Goal: Information Seeking & Learning: Learn about a topic

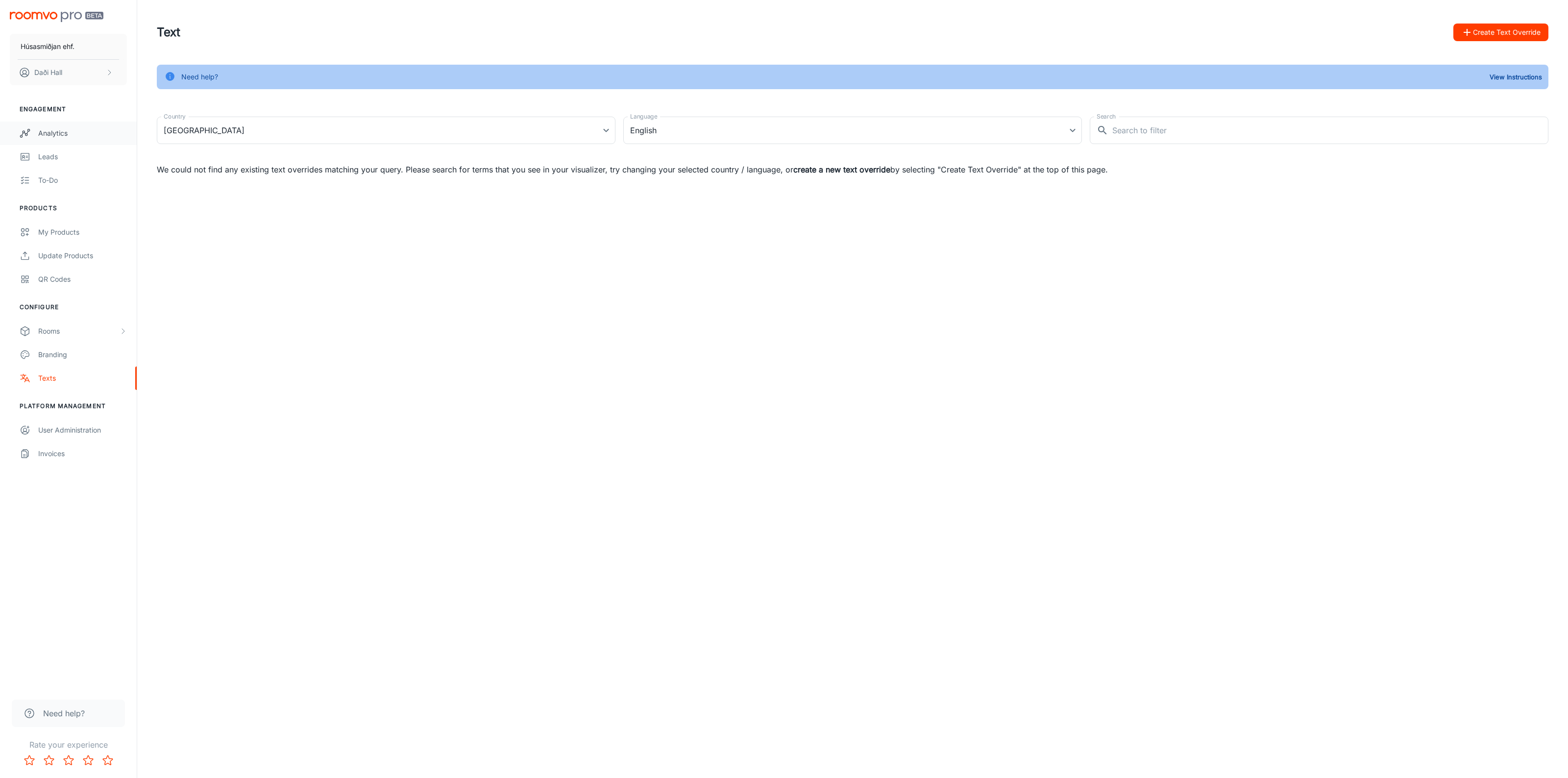
click at [80, 129] on div "Analytics" at bounding box center [83, 133] width 89 height 11
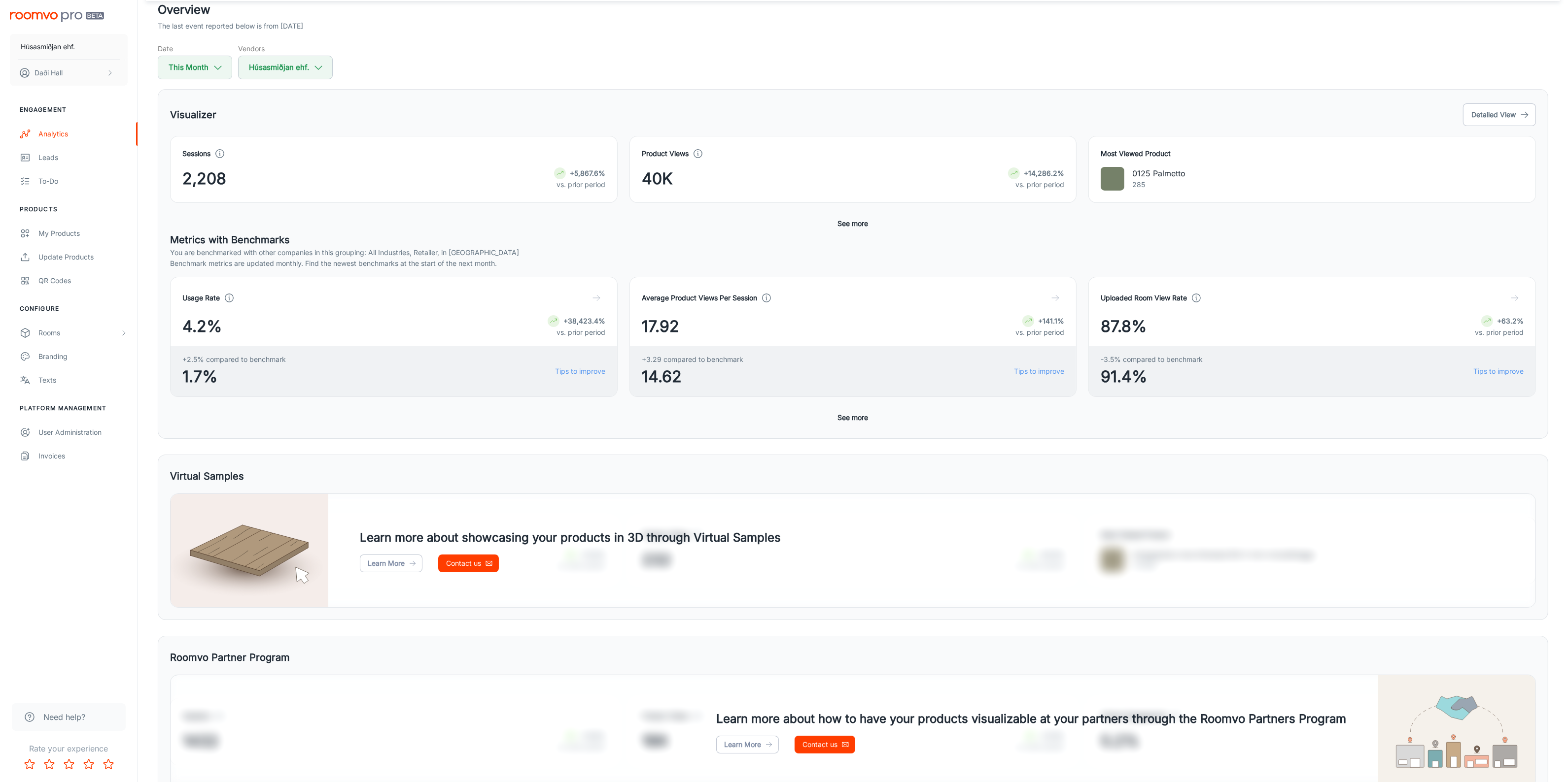
scroll to position [124, 0]
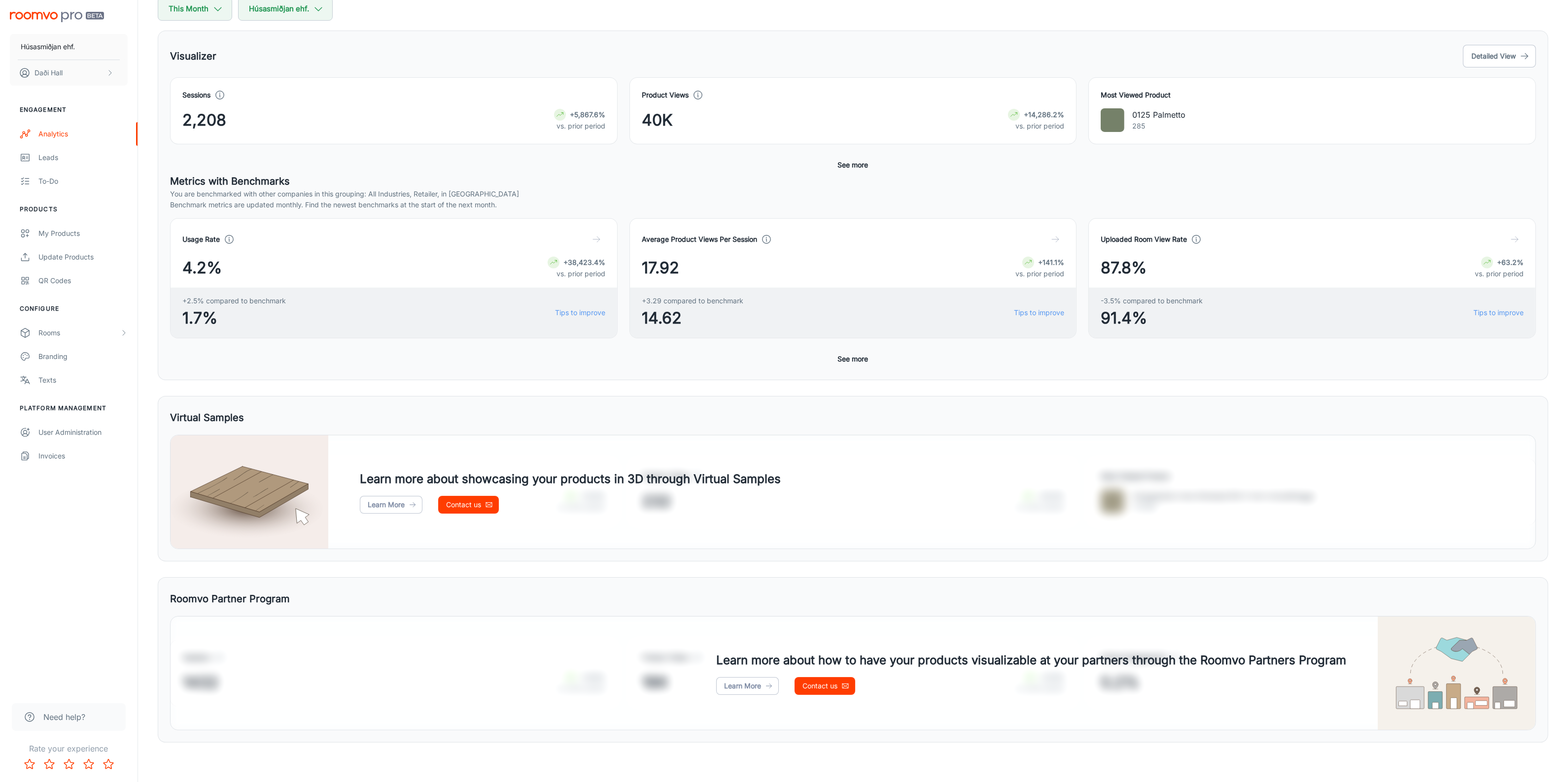
click at [850, 360] on button "See more" at bounding box center [853, 359] width 39 height 18
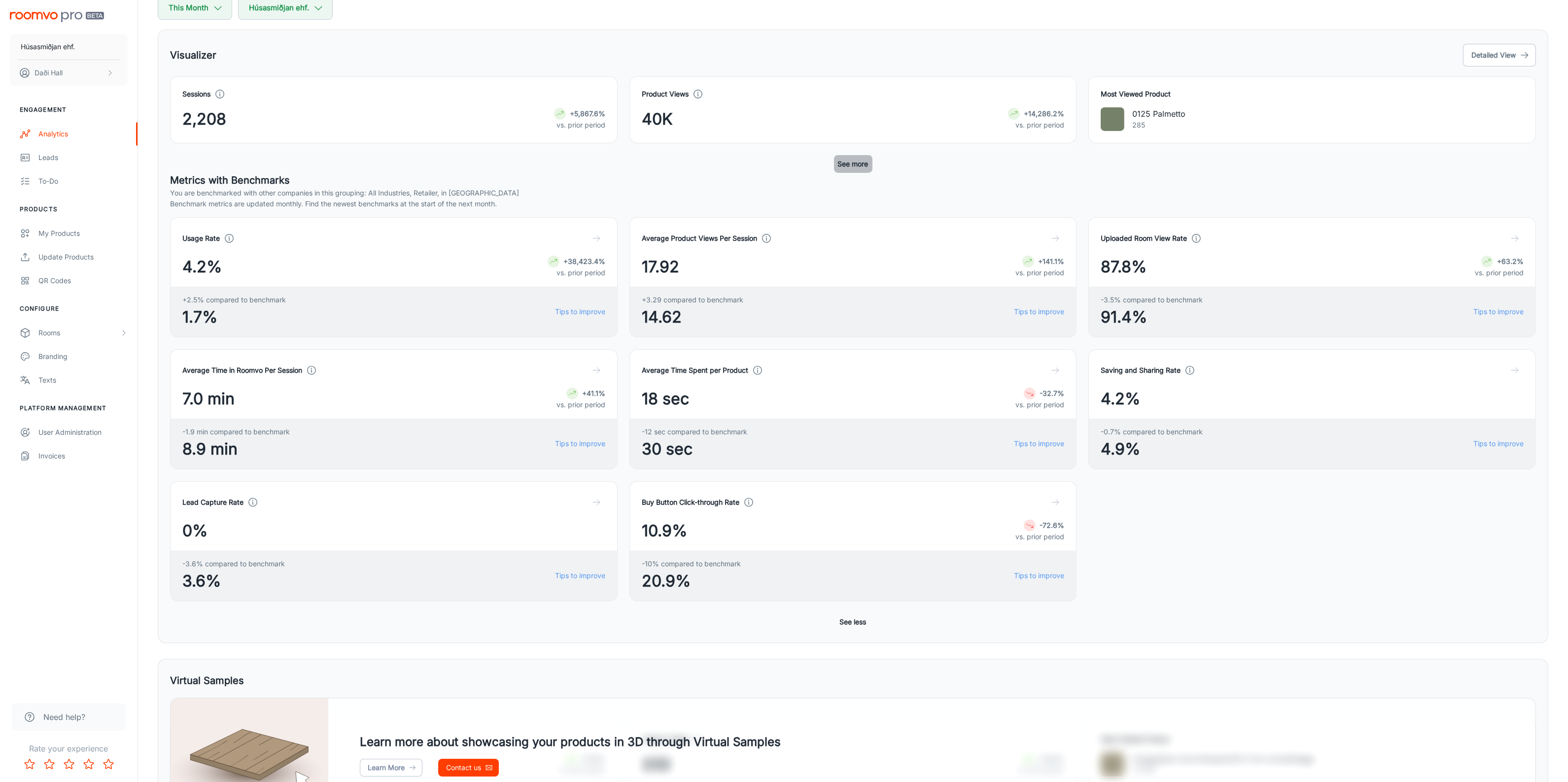
click at [858, 163] on button "See more" at bounding box center [853, 164] width 39 height 18
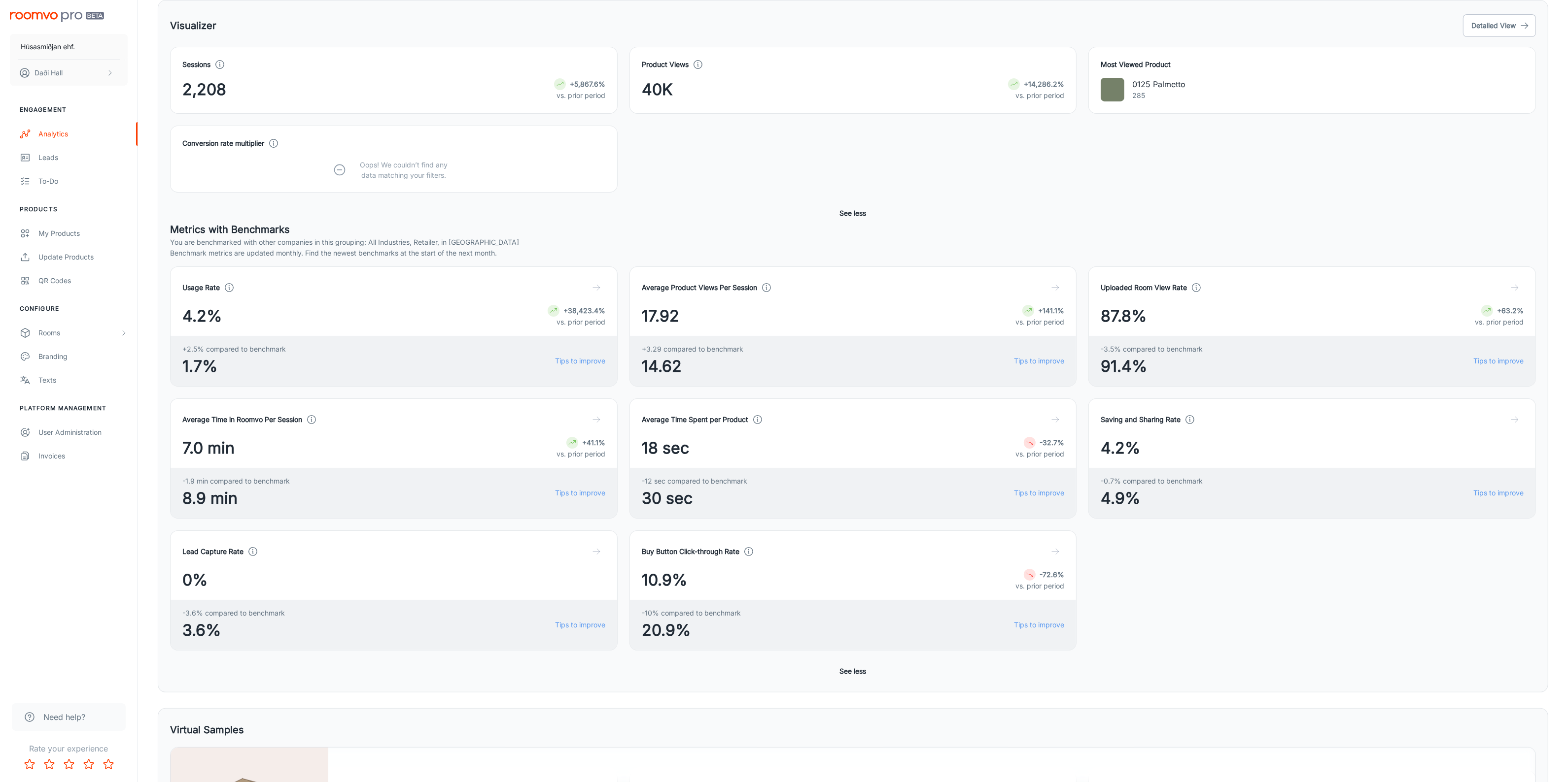
scroll to position [0, 0]
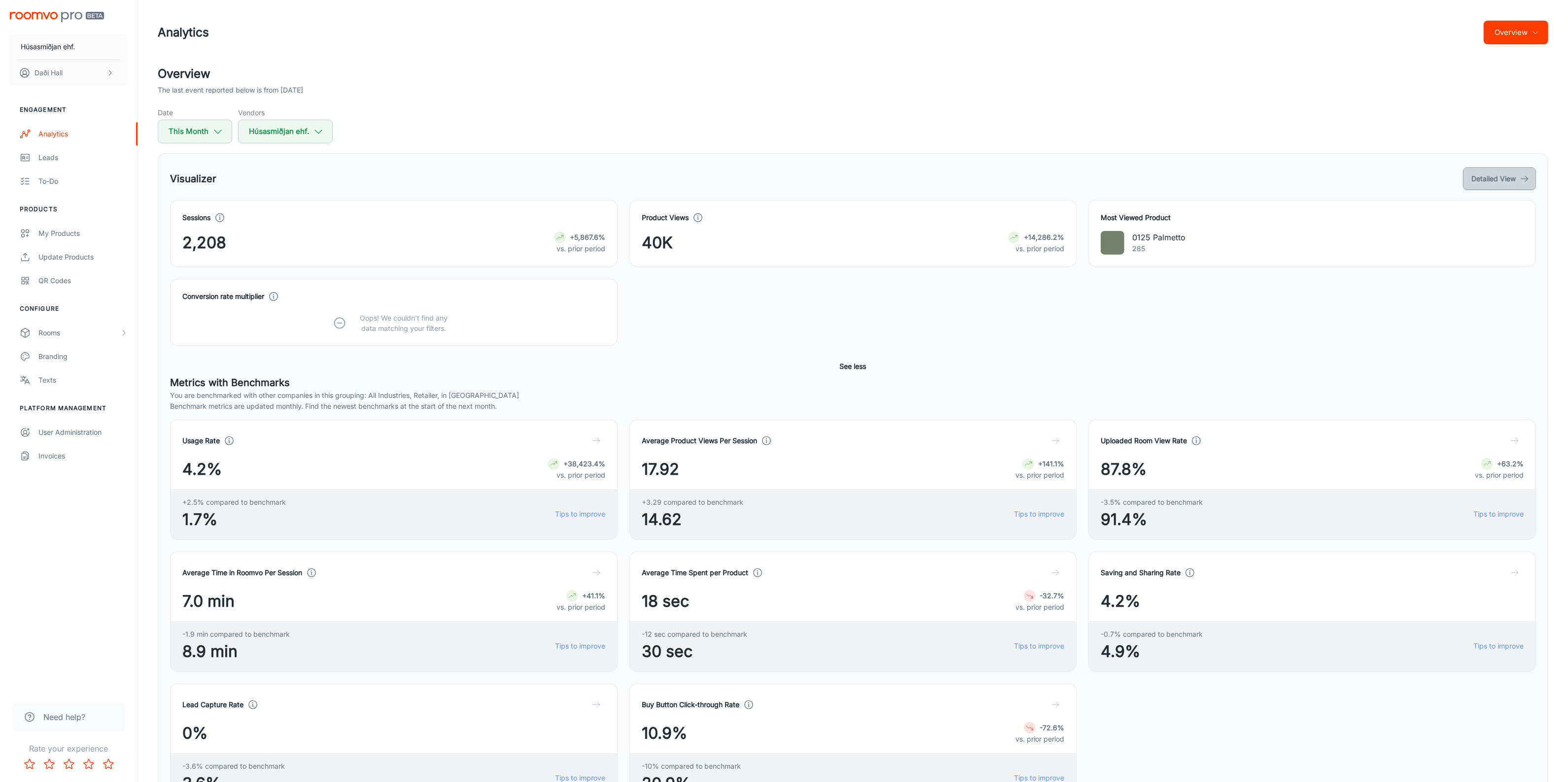
click at [1533, 175] on button "Detailed View" at bounding box center [1499, 179] width 73 height 23
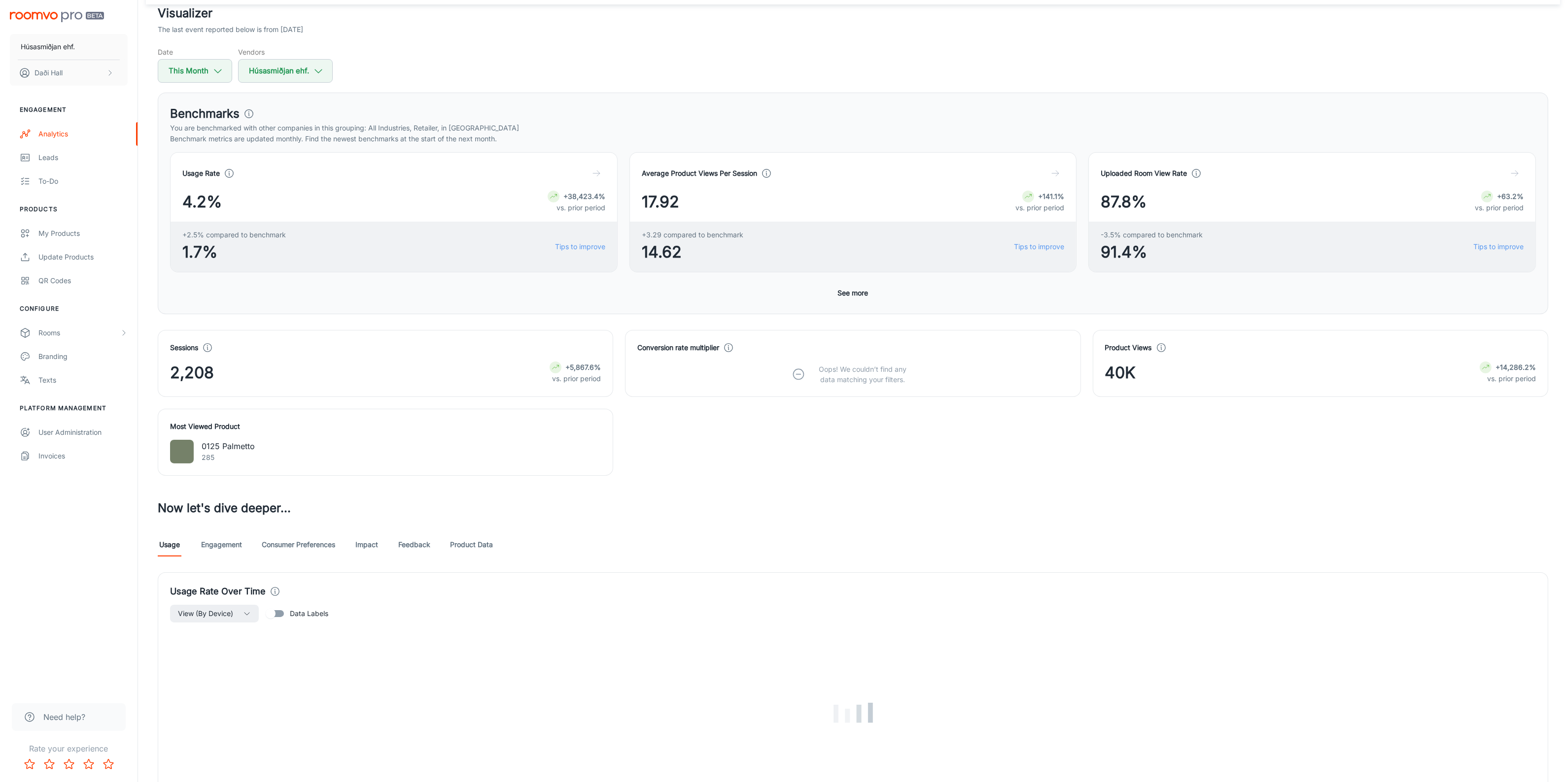
scroll to position [246, 0]
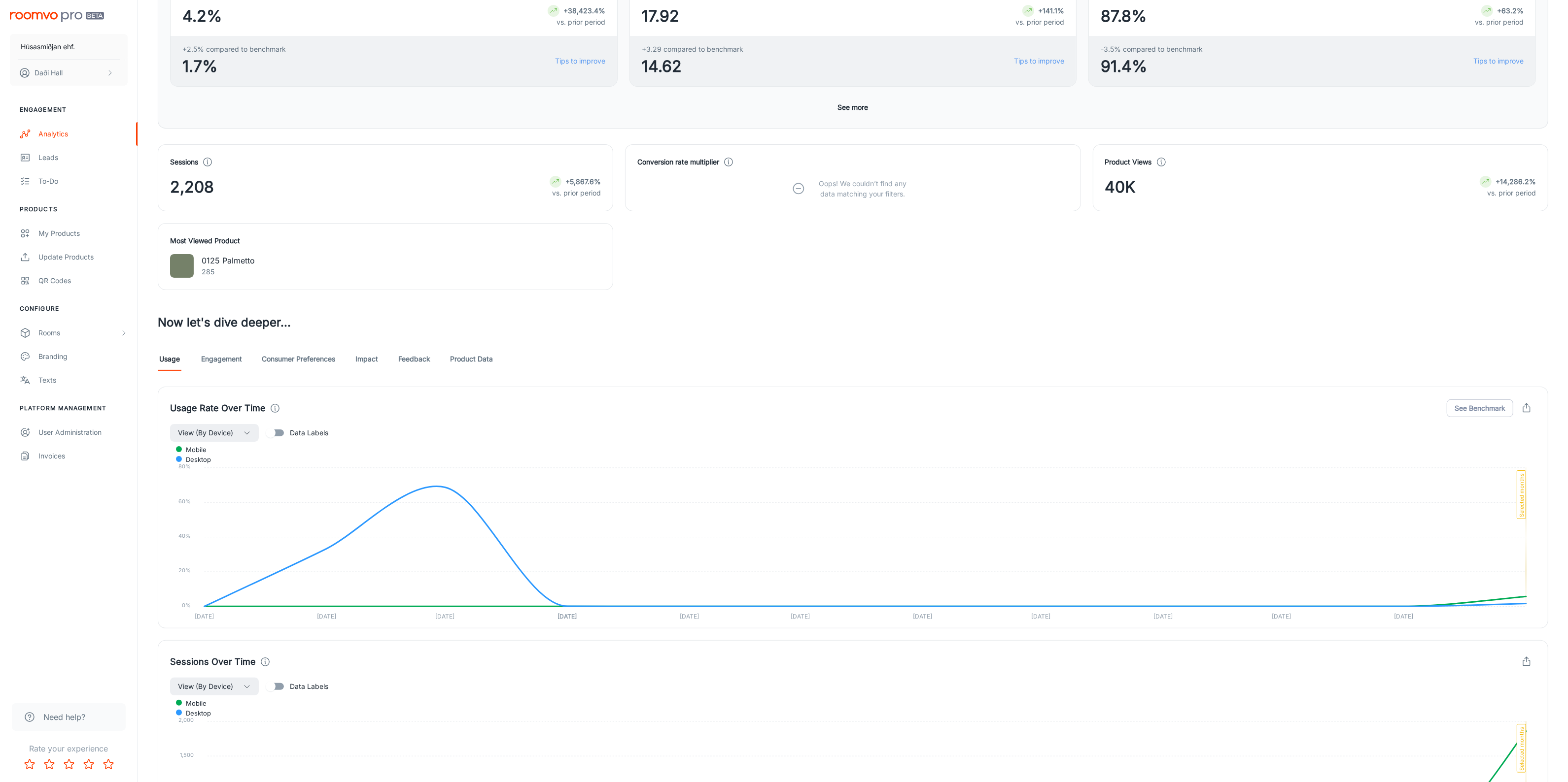
click at [488, 362] on link "Product Data" at bounding box center [471, 359] width 43 height 24
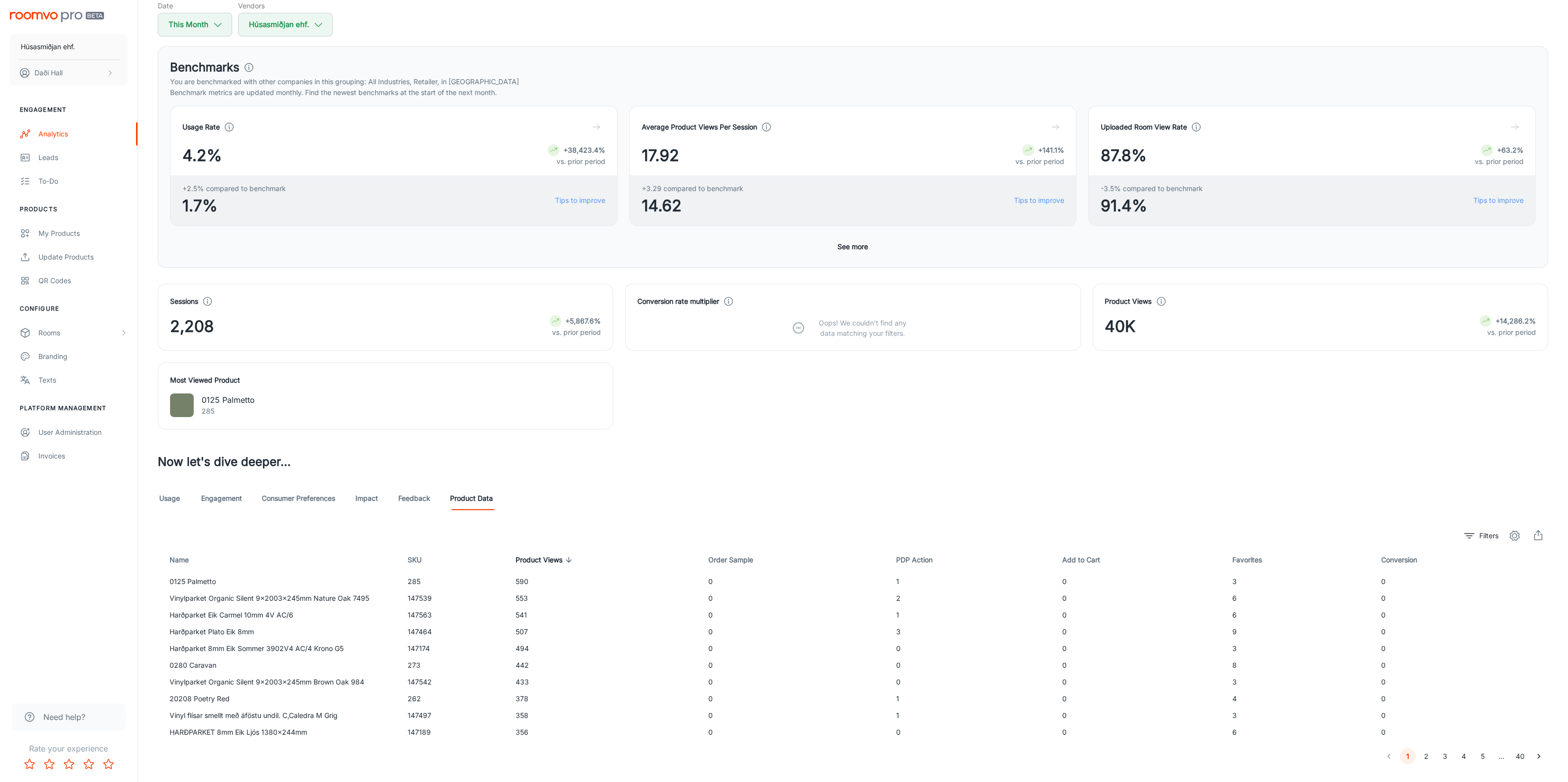
scroll to position [123, 0]
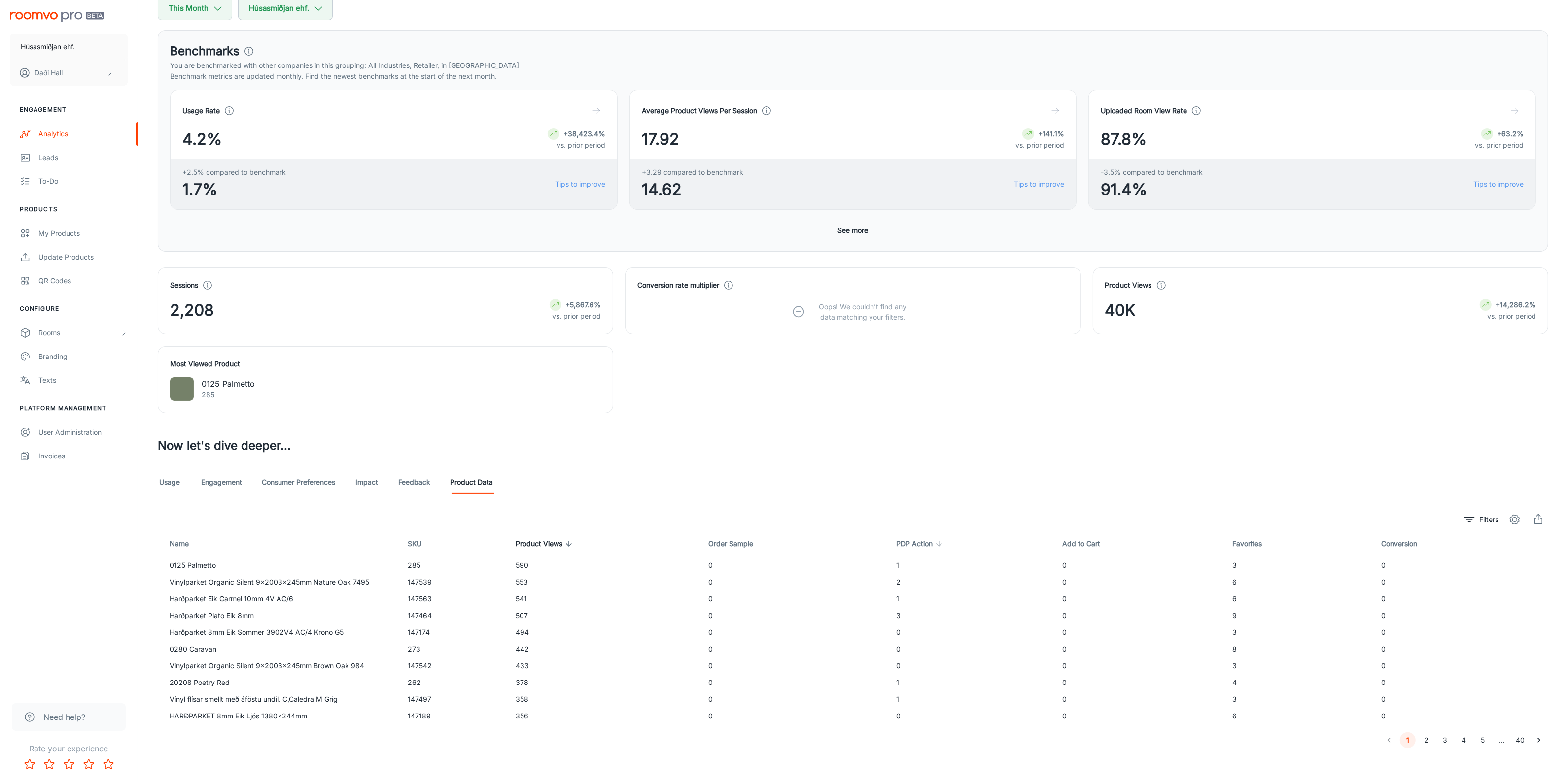
click at [937, 542] on icon at bounding box center [939, 543] width 9 height 9
click at [940, 541] on icon at bounding box center [939, 543] width 9 height 9
click at [572, 543] on icon at bounding box center [569, 543] width 9 height 9
click at [572, 543] on span "Product Views" at bounding box center [541, 543] width 59 height 12
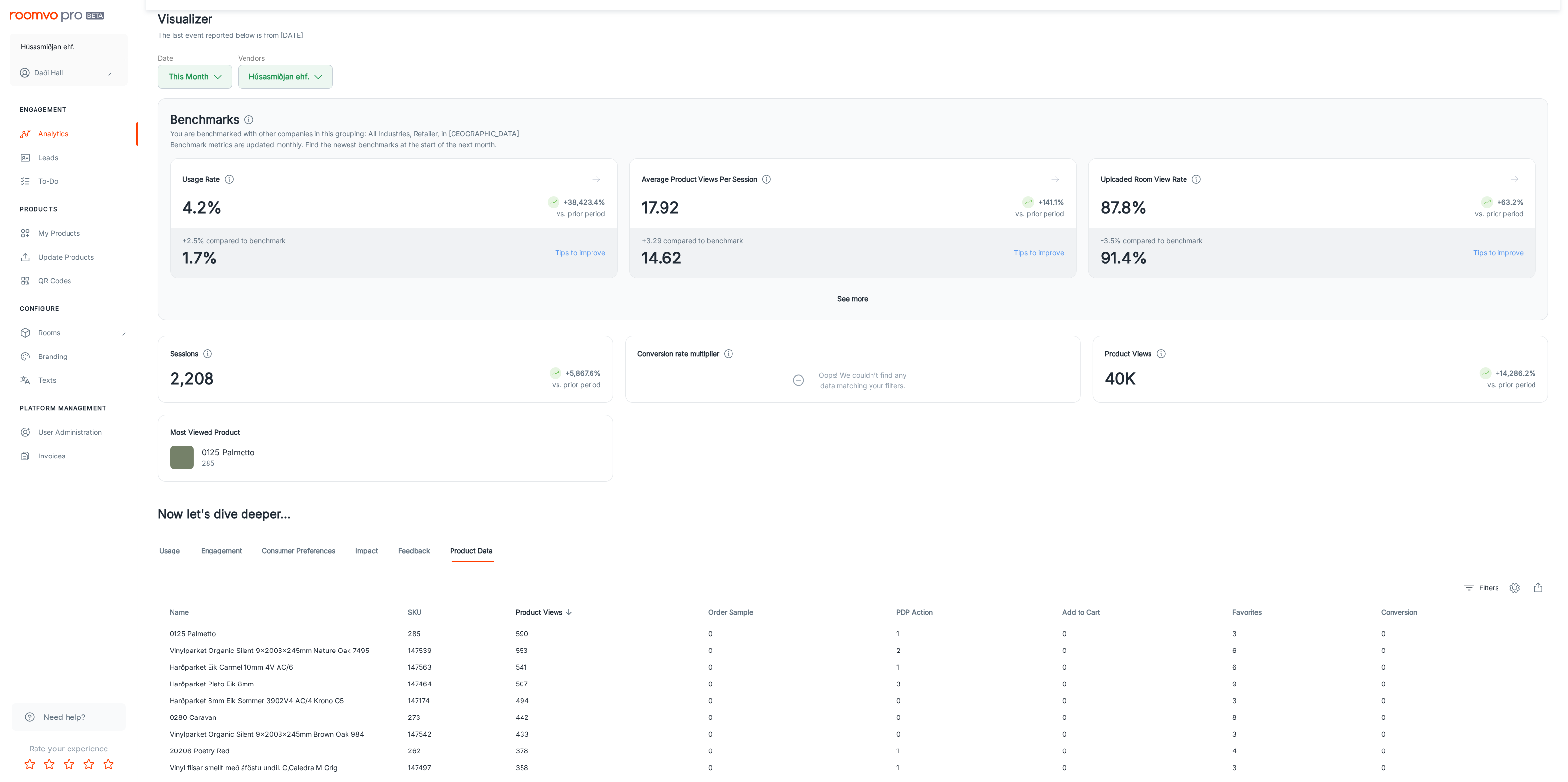
scroll to position [128, 0]
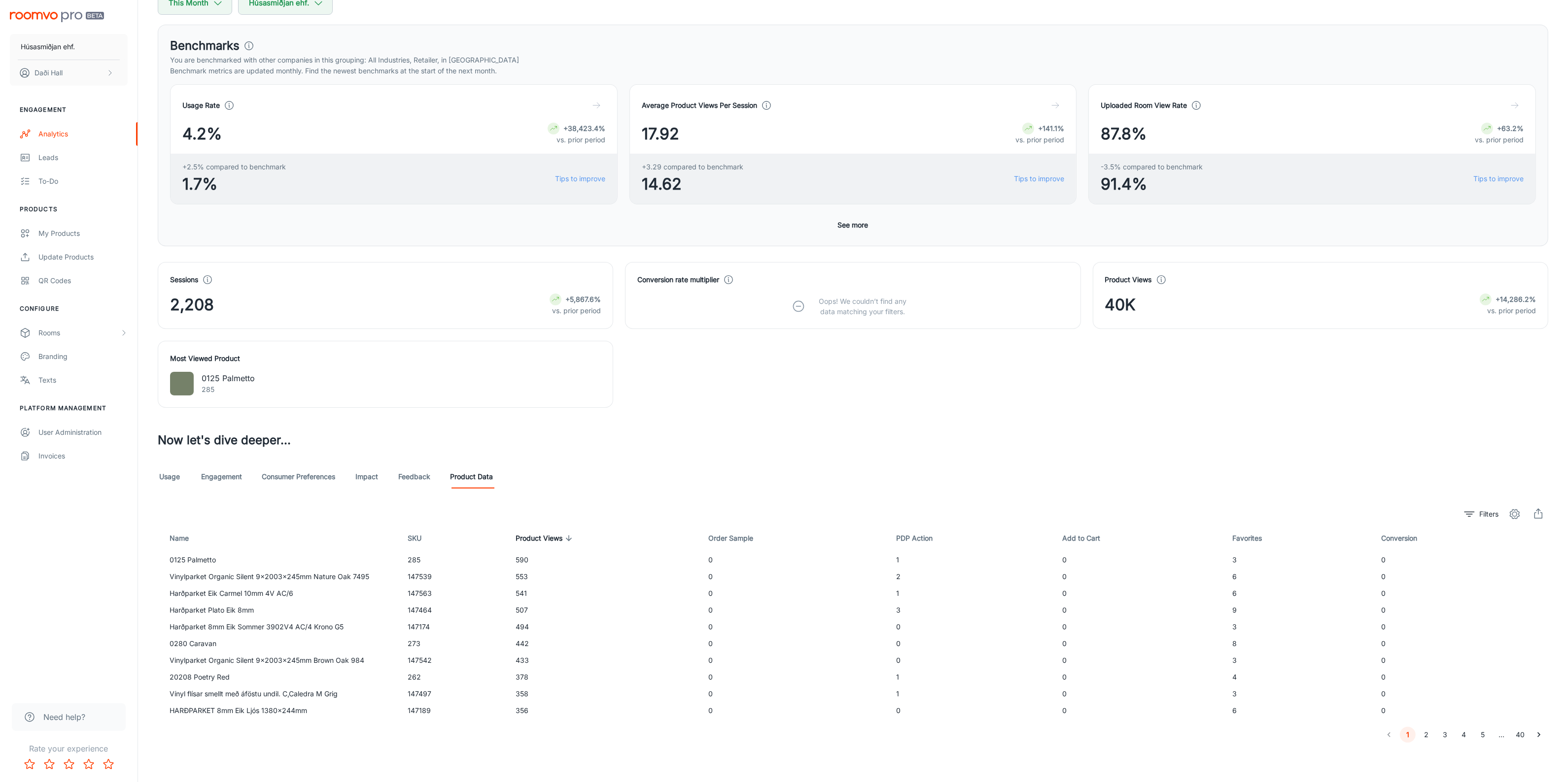
click at [418, 478] on link "Feedback" at bounding box center [414, 477] width 32 height 24
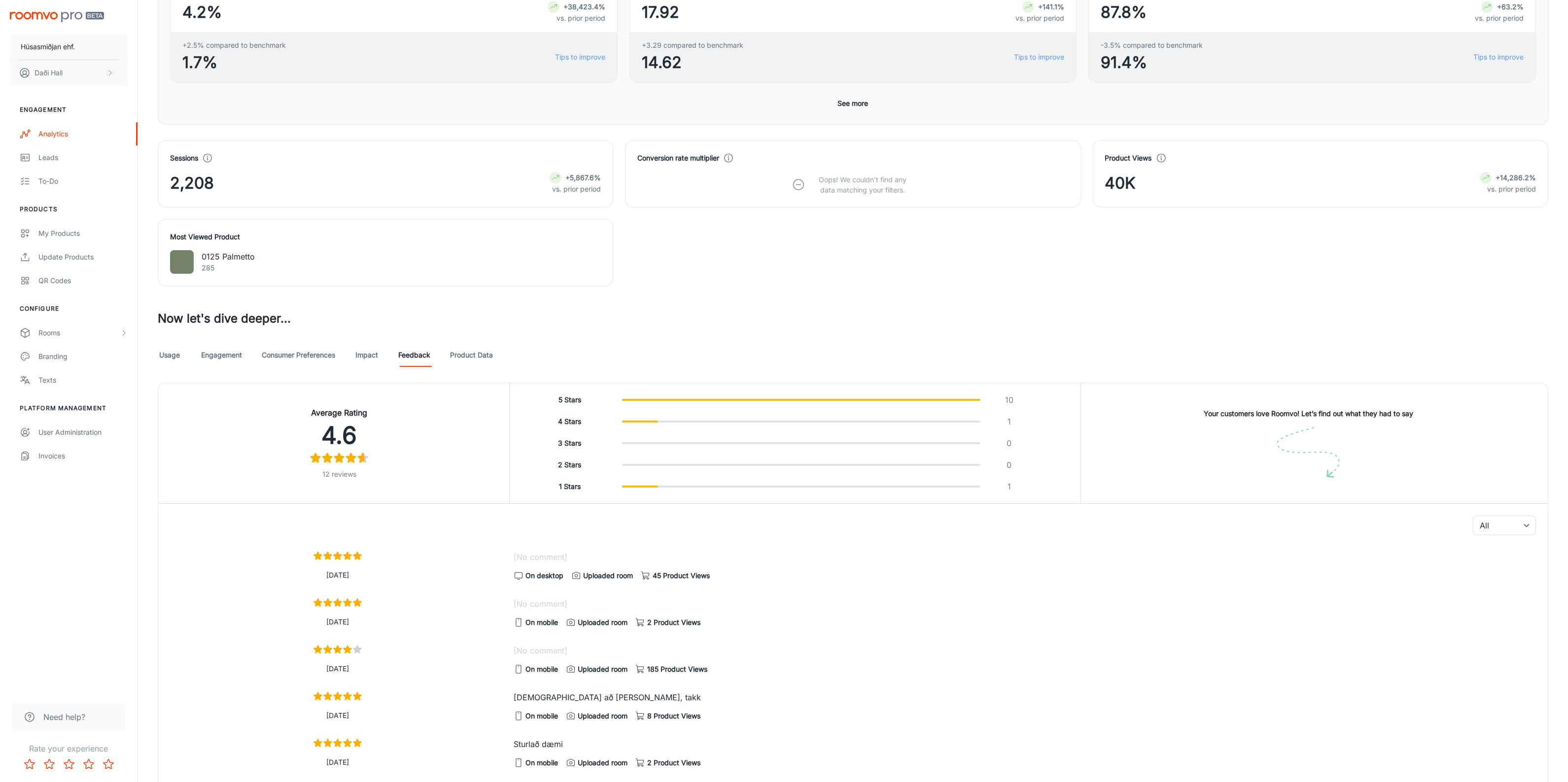
scroll to position [250, 0]
click at [370, 358] on link "Impact" at bounding box center [367, 356] width 24 height 24
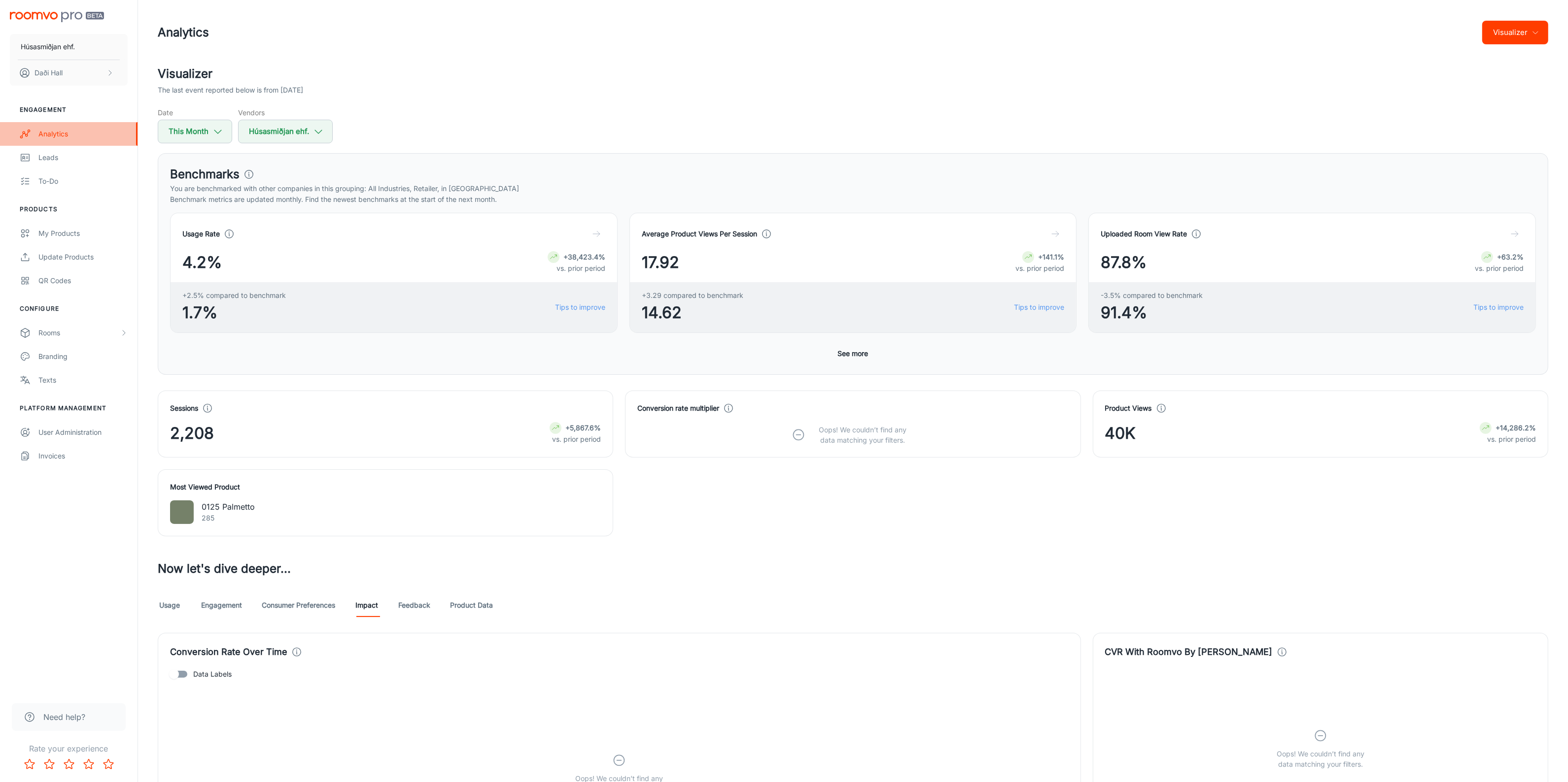
click at [52, 135] on div "Analytics" at bounding box center [83, 134] width 89 height 11
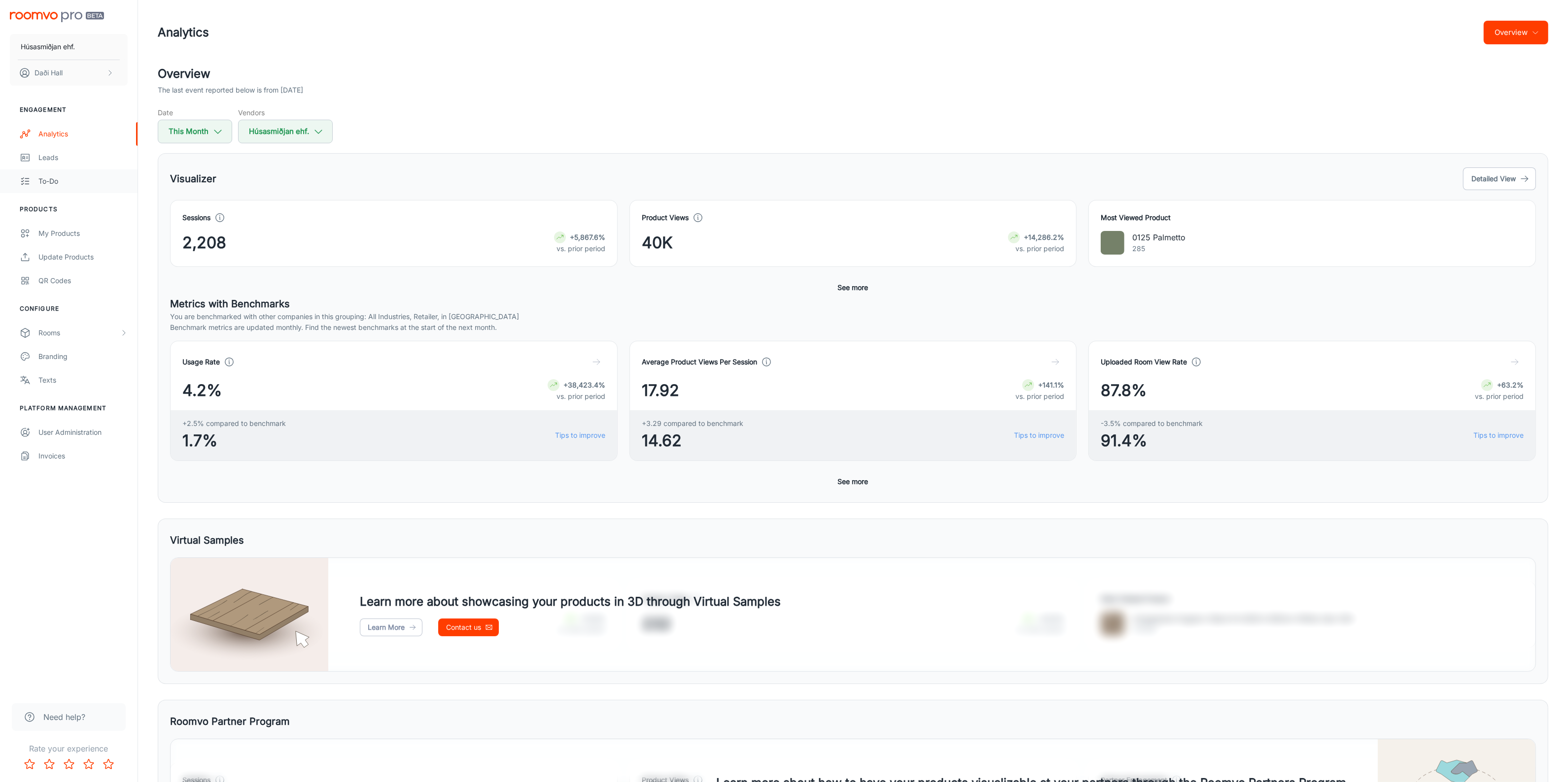
click at [49, 176] on div "To-do" at bounding box center [83, 181] width 89 height 11
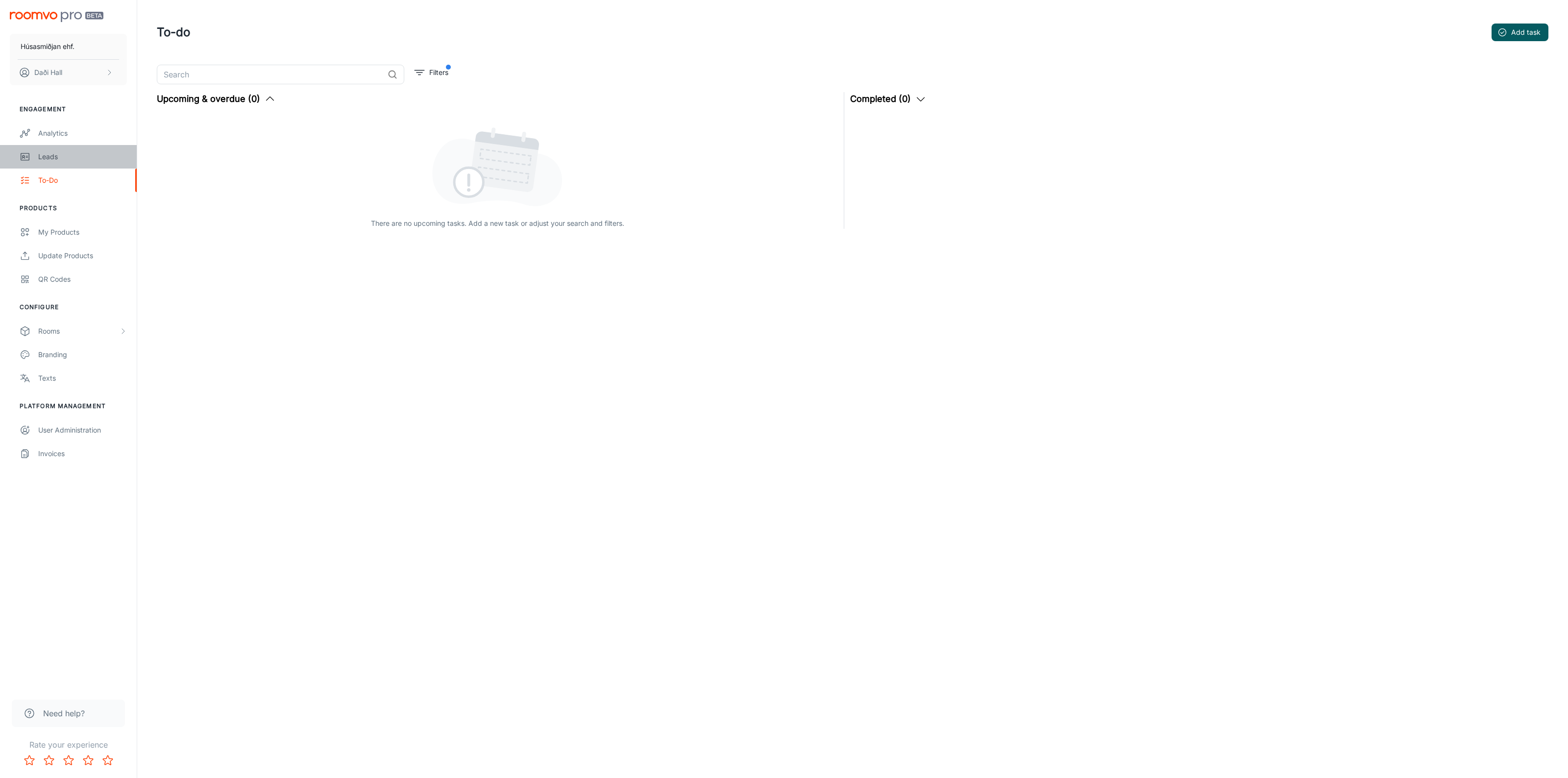
click at [60, 157] on div "Leads" at bounding box center [83, 157] width 89 height 11
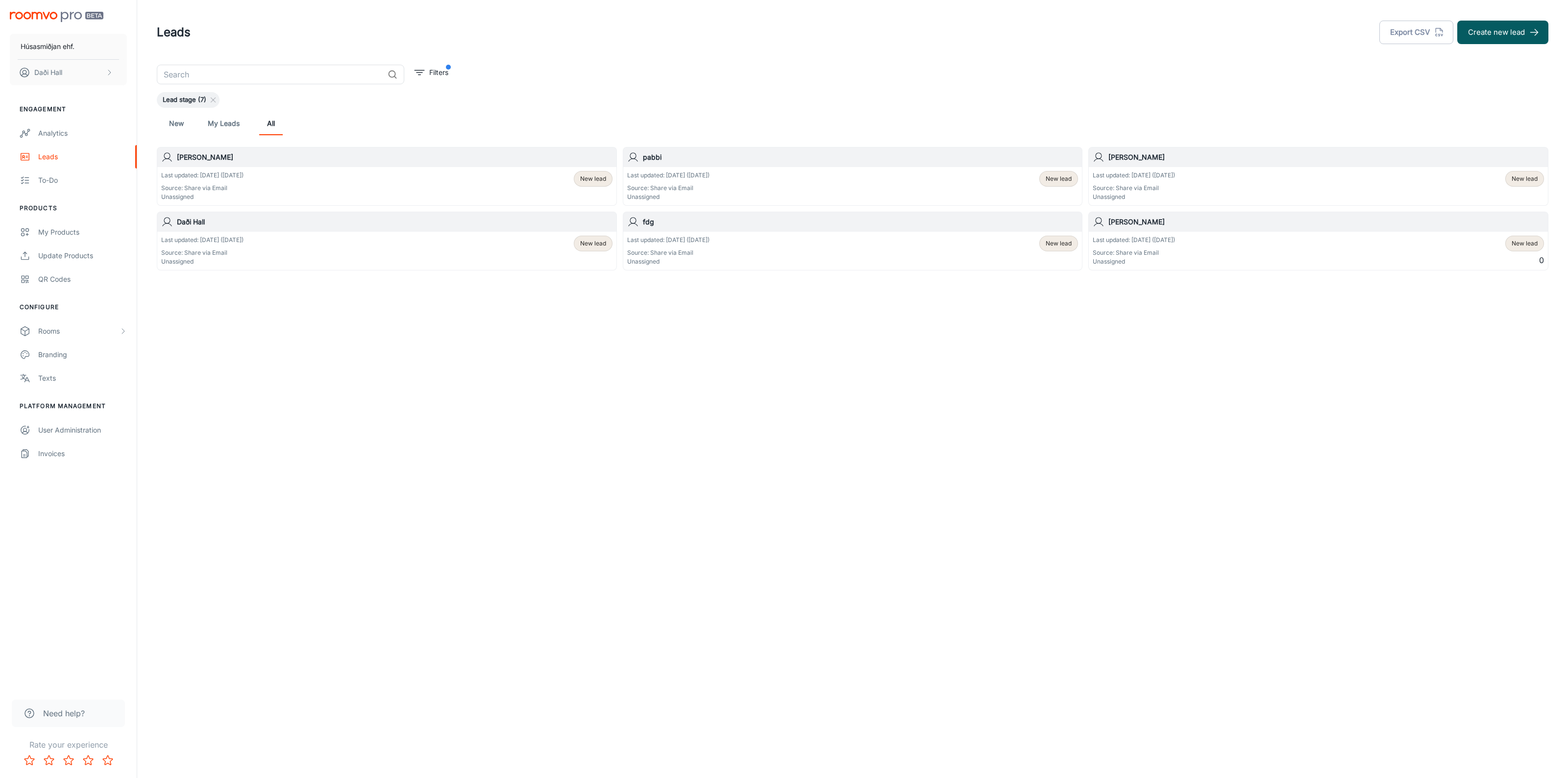
click at [331, 181] on div "Last updated: [DATE] ([DATE]) Source: Share via Email Unassigned New lead" at bounding box center [387, 186] width 451 height 30
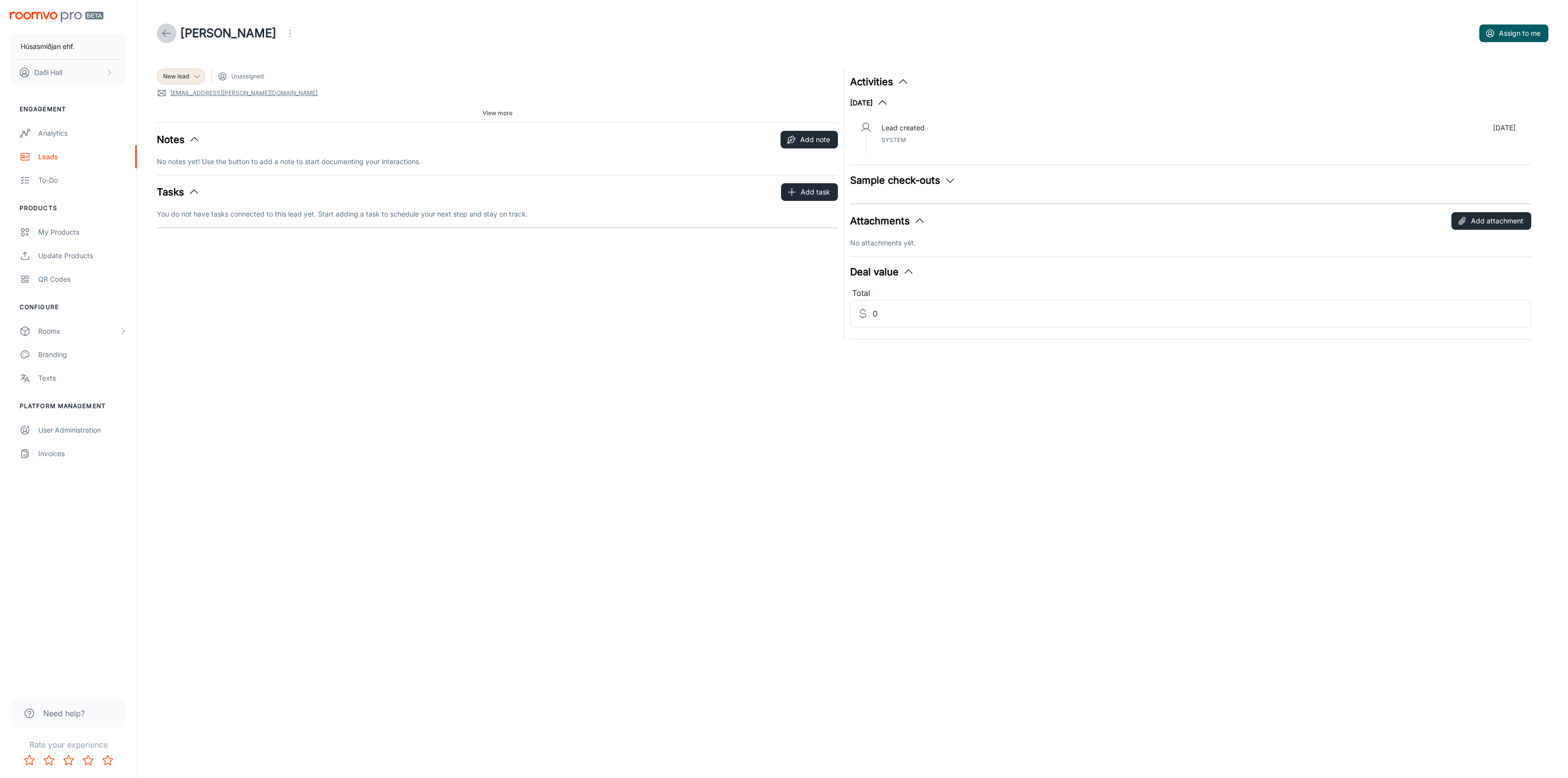
click at [161, 30] on icon at bounding box center [166, 33] width 12 height 12
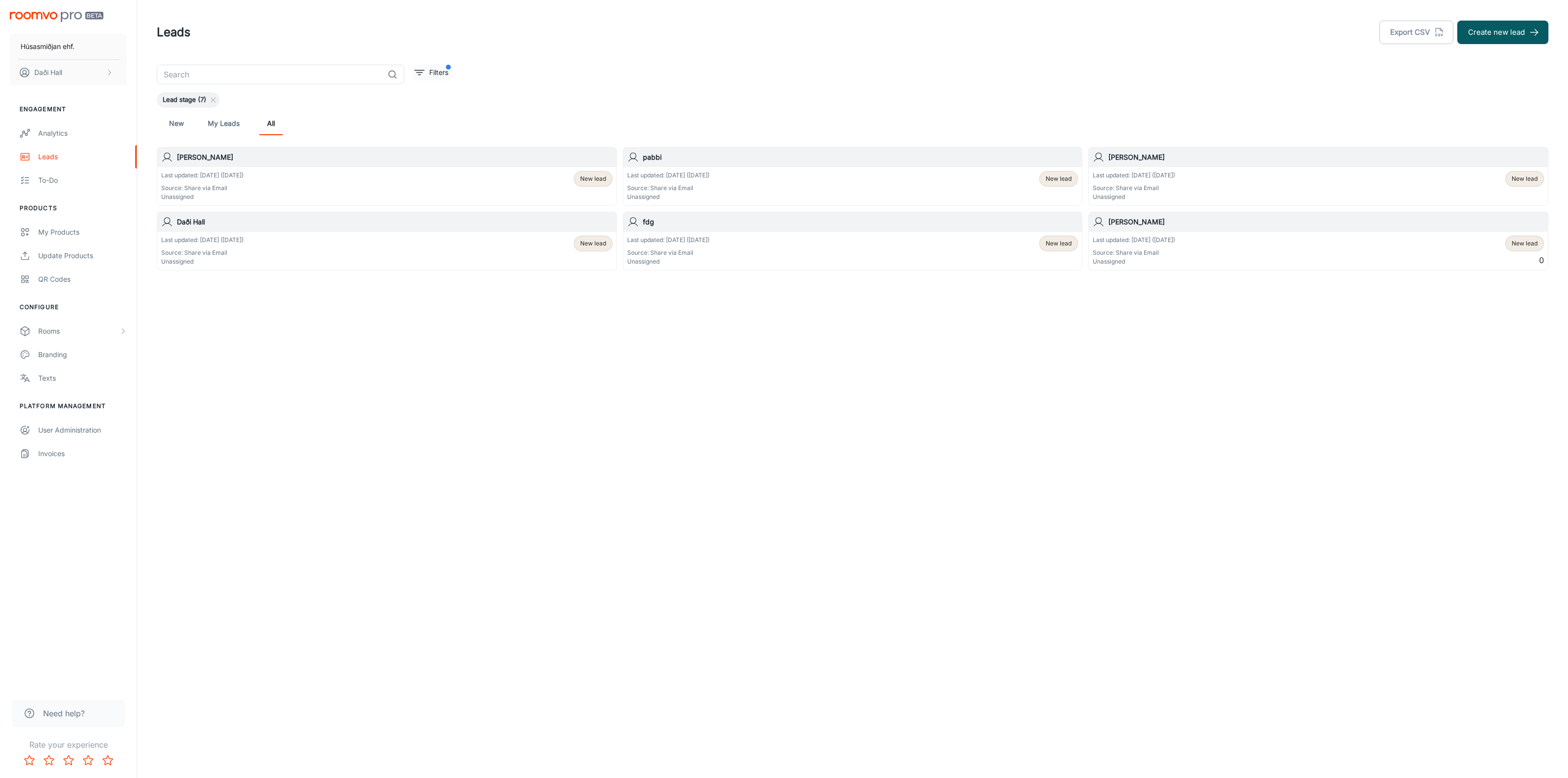
click at [437, 69] on p "Filters" at bounding box center [438, 72] width 19 height 11
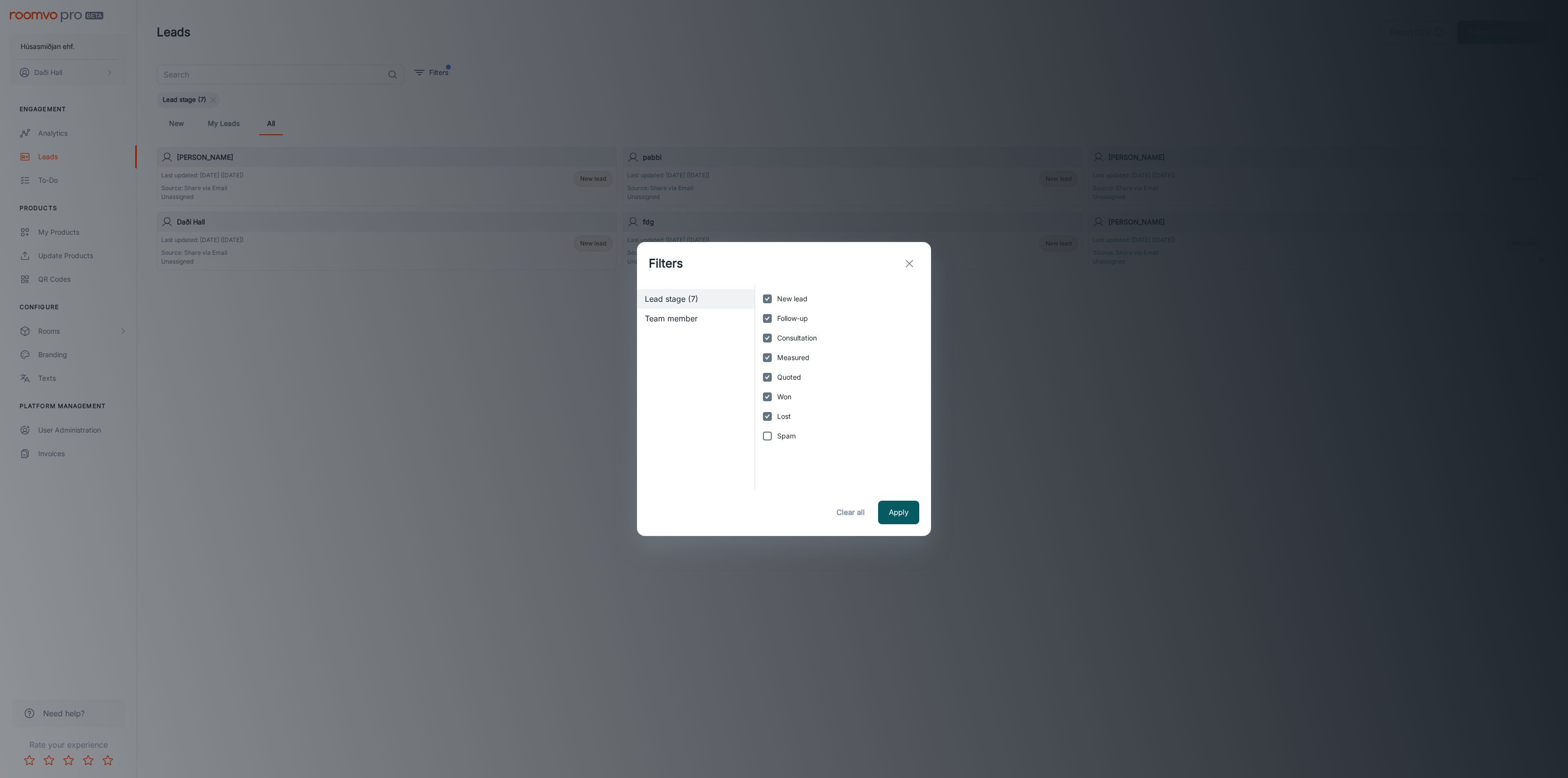
click at [920, 262] on div "Filters" at bounding box center [783, 264] width 294 height 43
click at [912, 265] on icon "exit" at bounding box center [909, 263] width 12 height 12
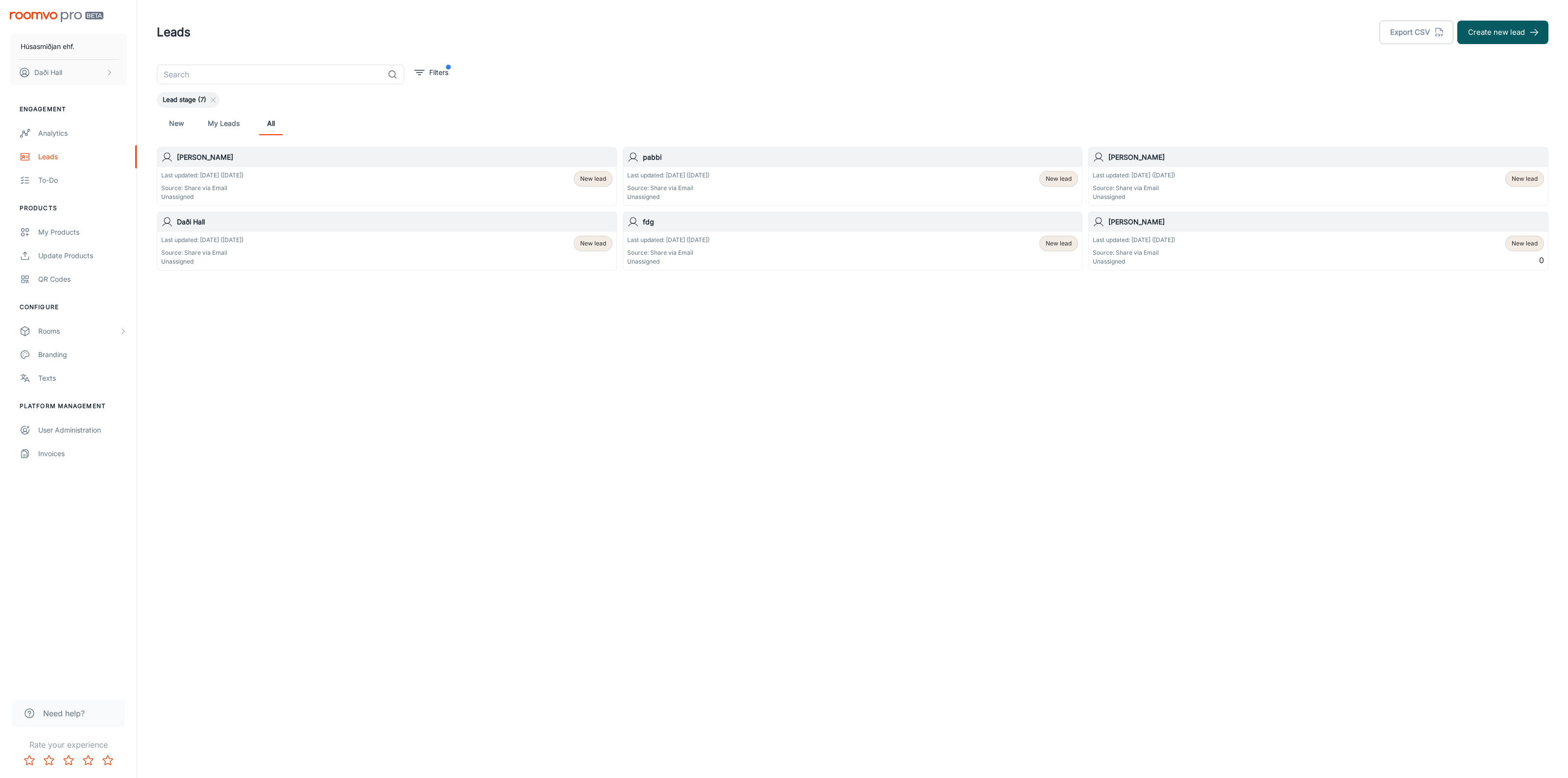
click at [706, 164] on div "pabbi" at bounding box center [853, 157] width 459 height 19
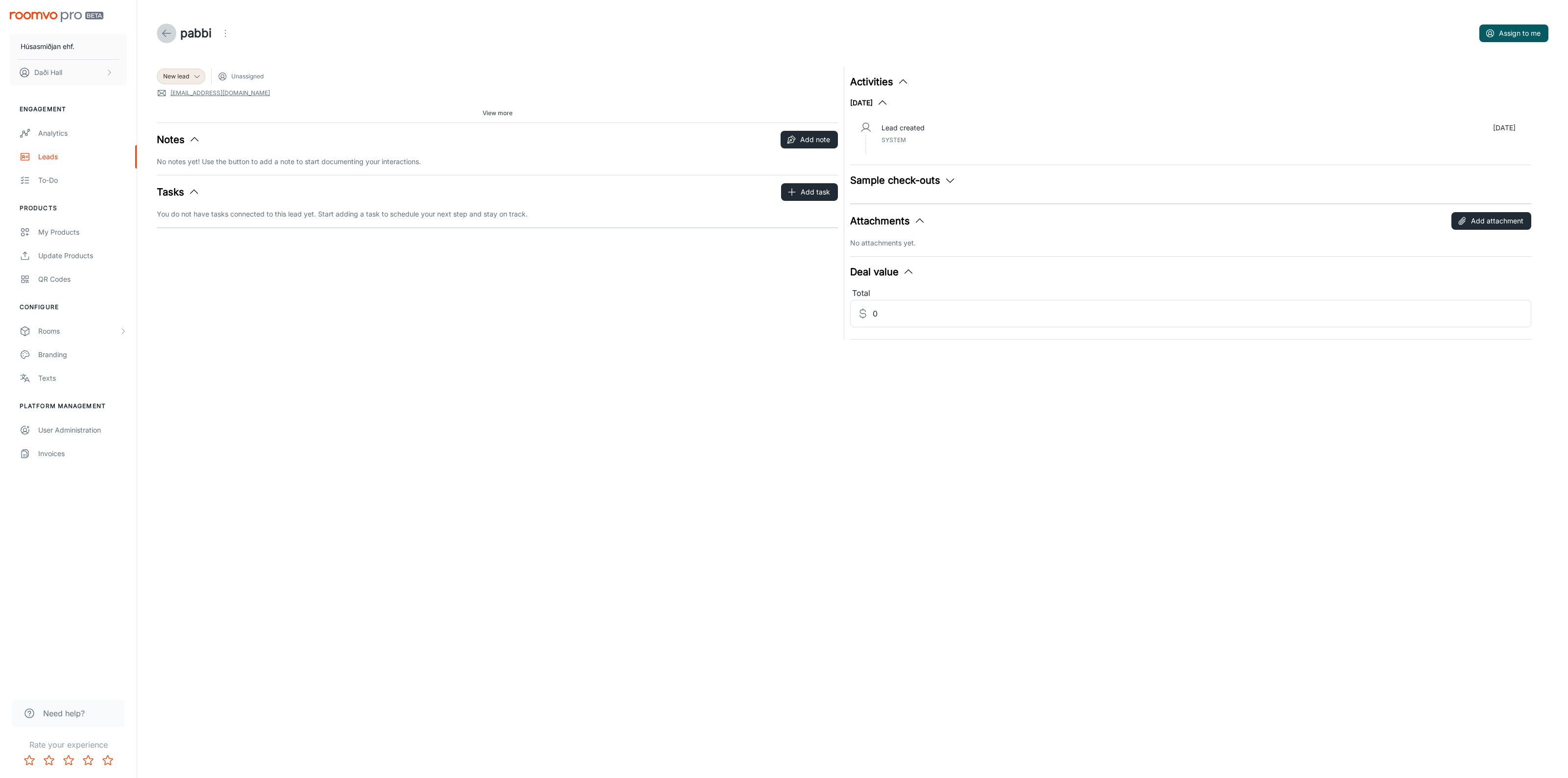
click at [167, 35] on icon at bounding box center [166, 33] width 12 height 12
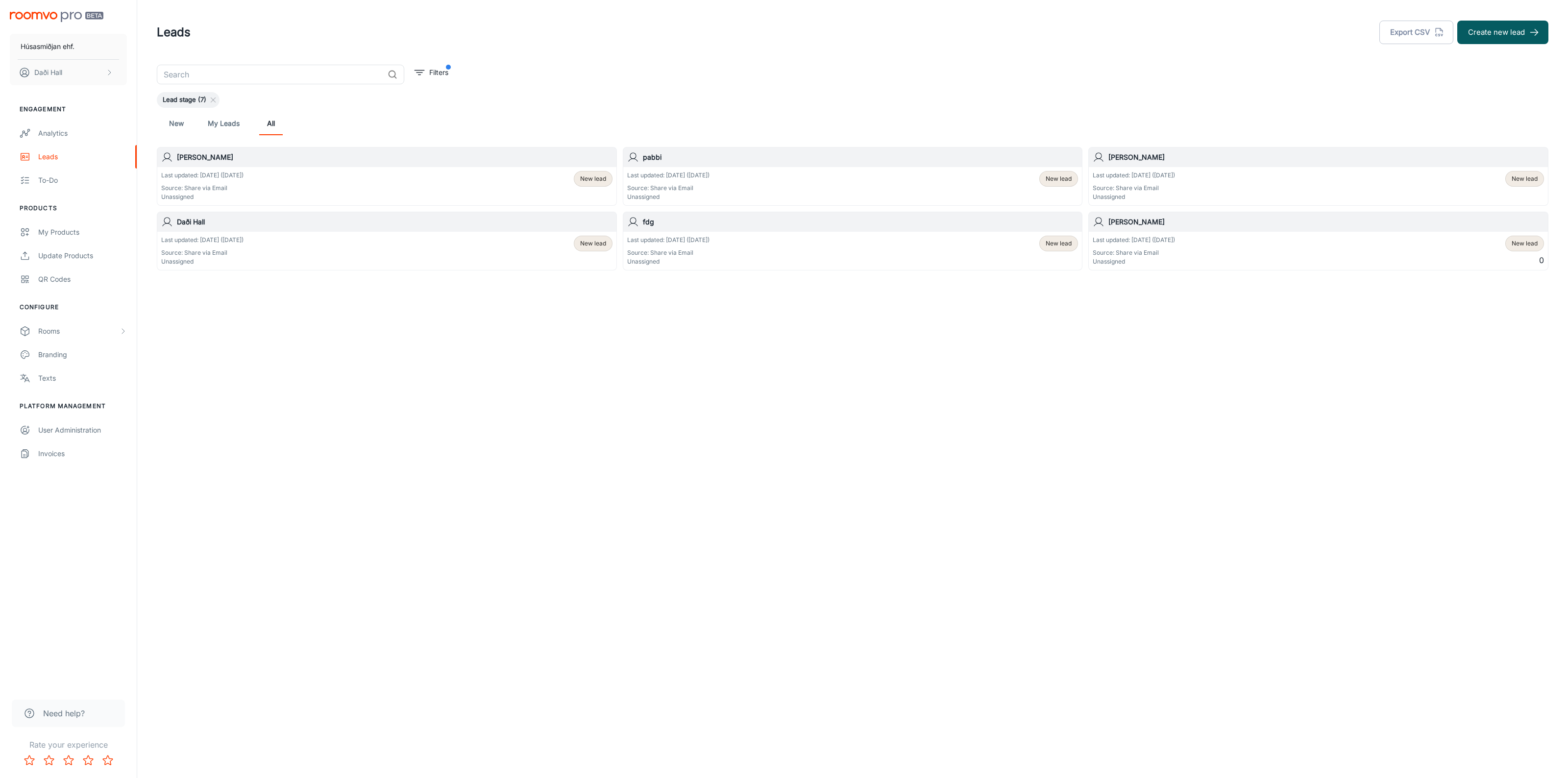
click at [282, 170] on div "Last updated: [DATE] ([DATE]) Source: Share via Email Unassigned New lead" at bounding box center [387, 186] width 459 height 38
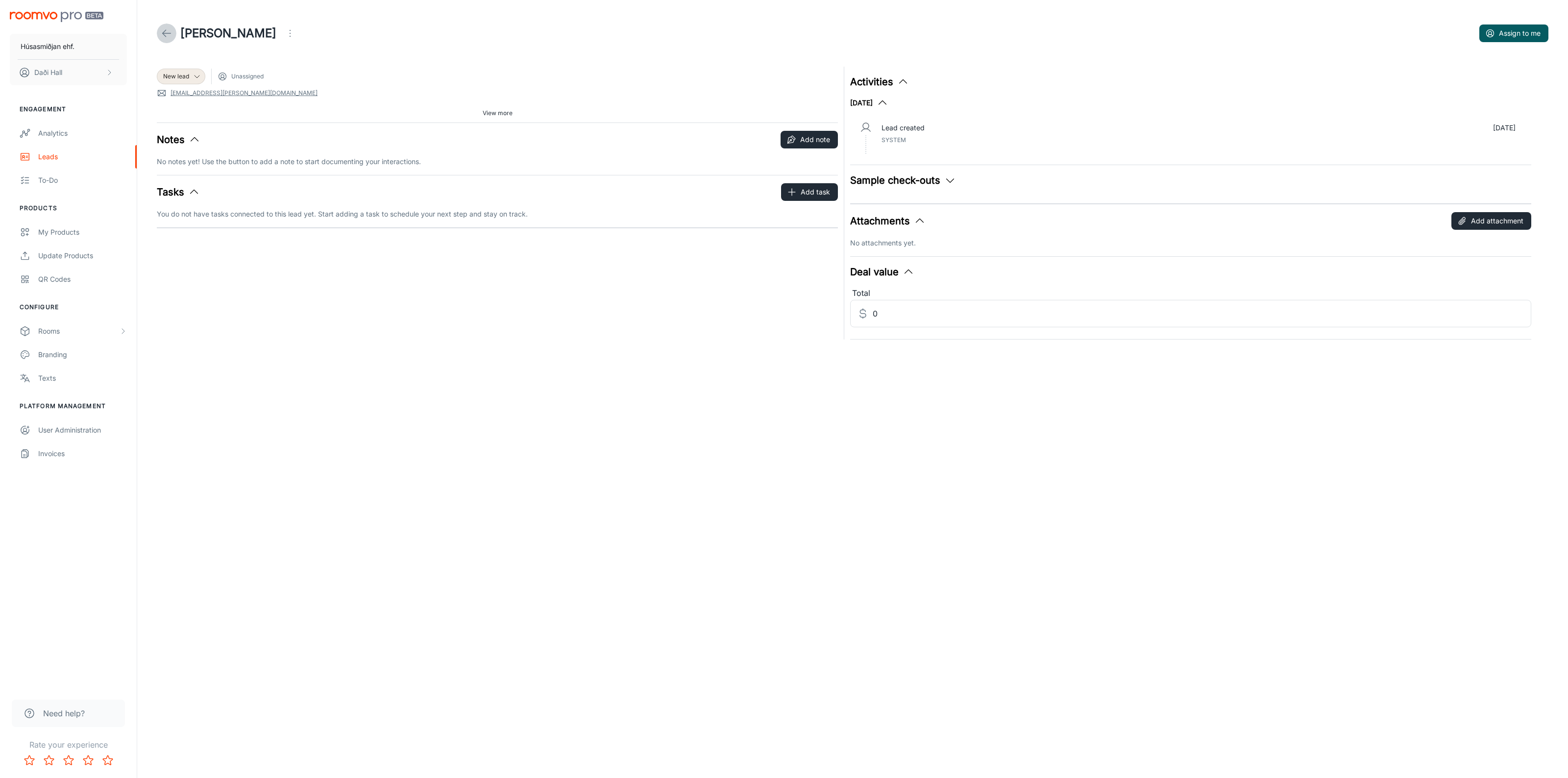
click at [164, 33] on line at bounding box center [167, 33] width 9 height 0
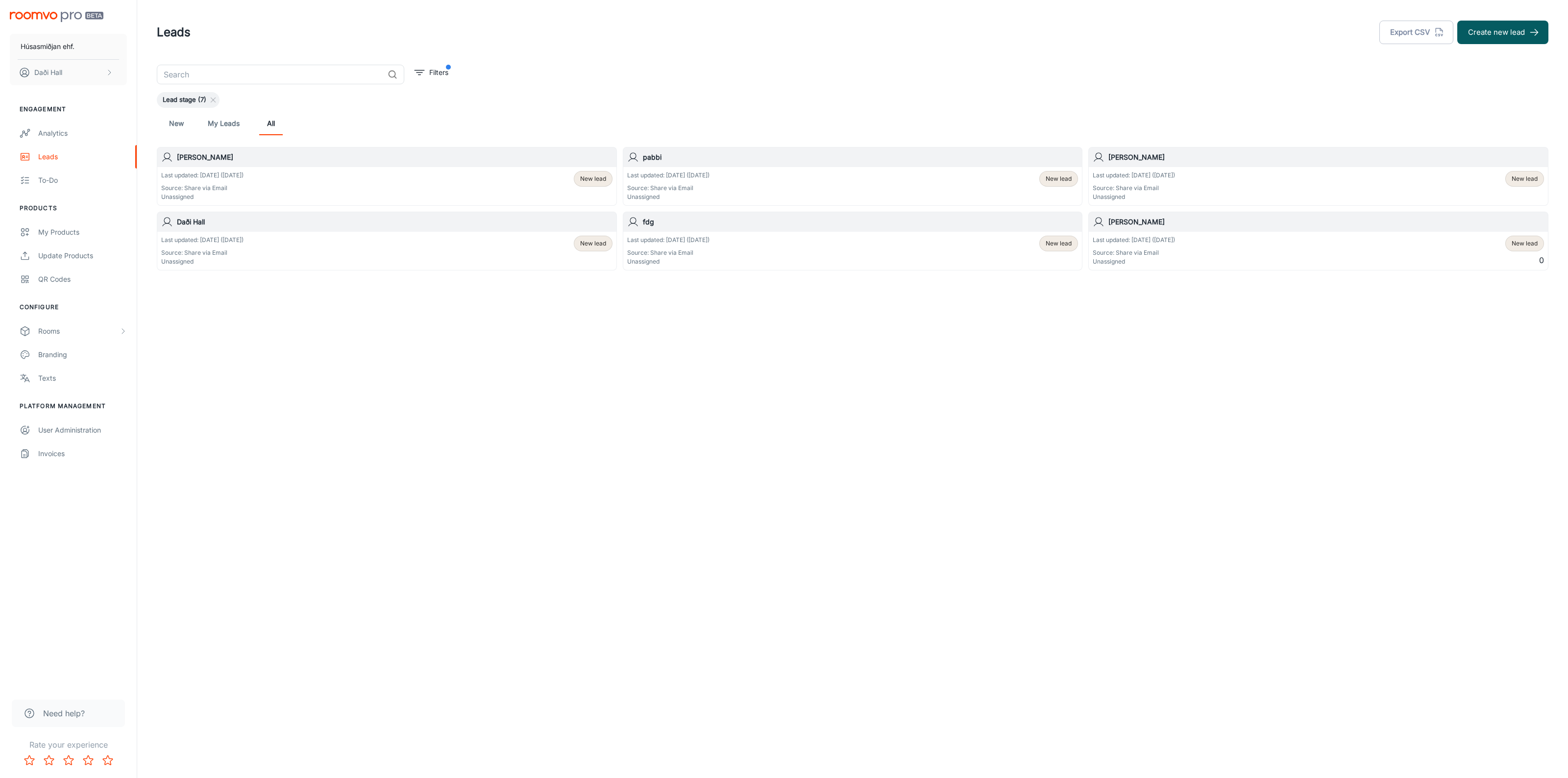
click at [721, 177] on div "Last updated: [DATE] ([DATE]) Source: Share via Email Unassigned New lead" at bounding box center [852, 186] width 451 height 30
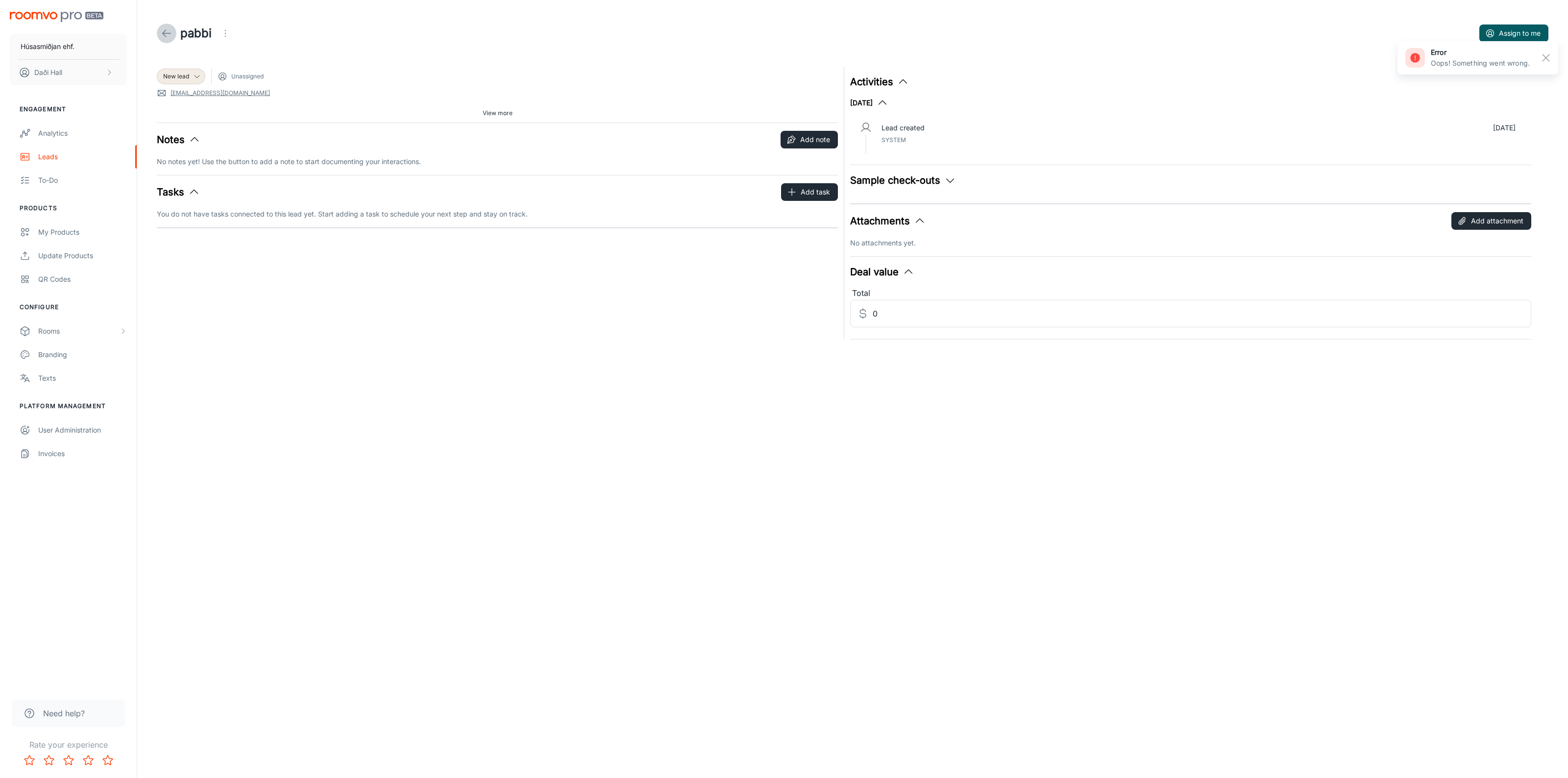
click at [166, 37] on polyline at bounding box center [164, 33] width 4 height 7
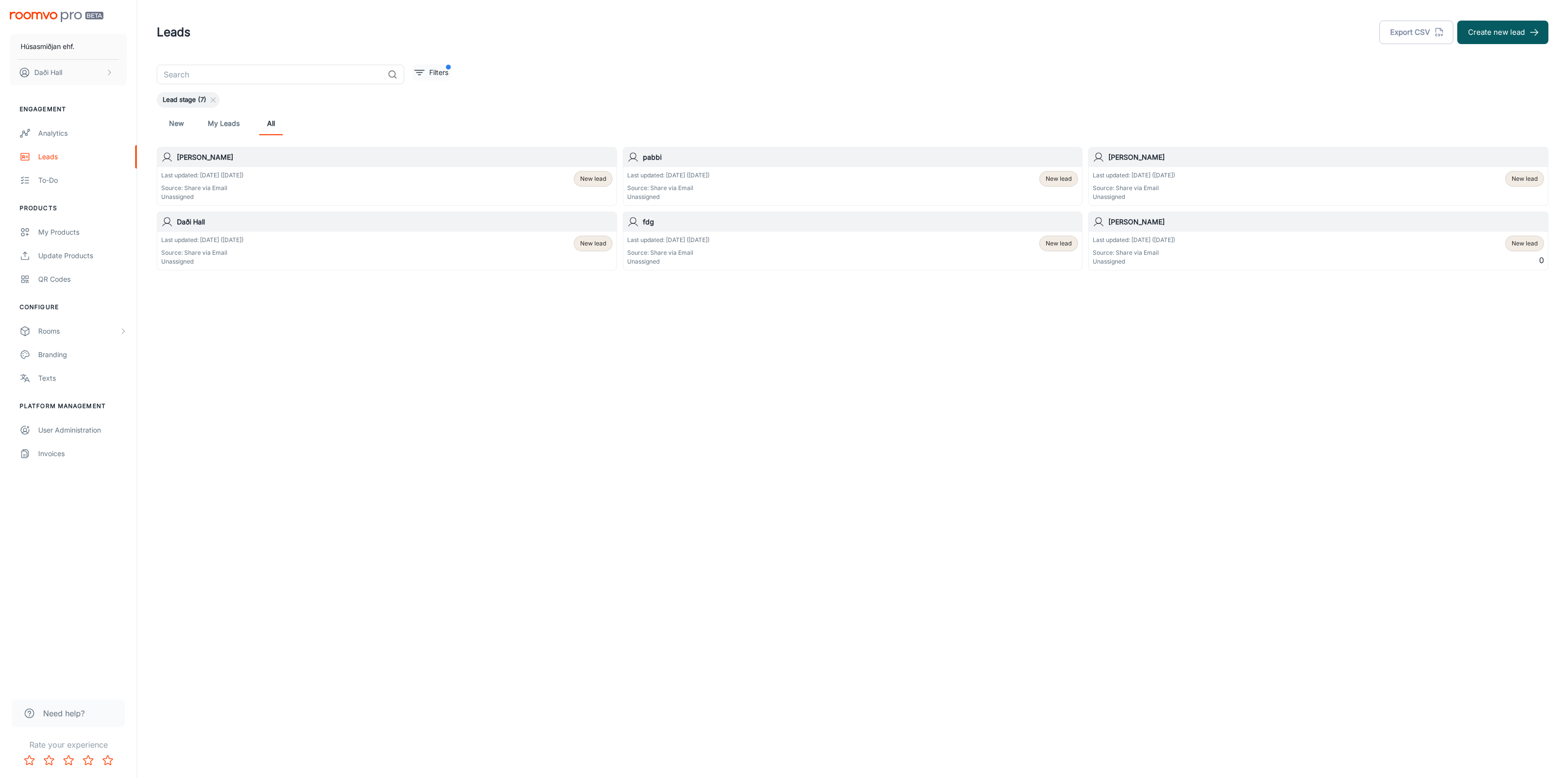
click at [442, 65] on button "Filters" at bounding box center [432, 72] width 39 height 16
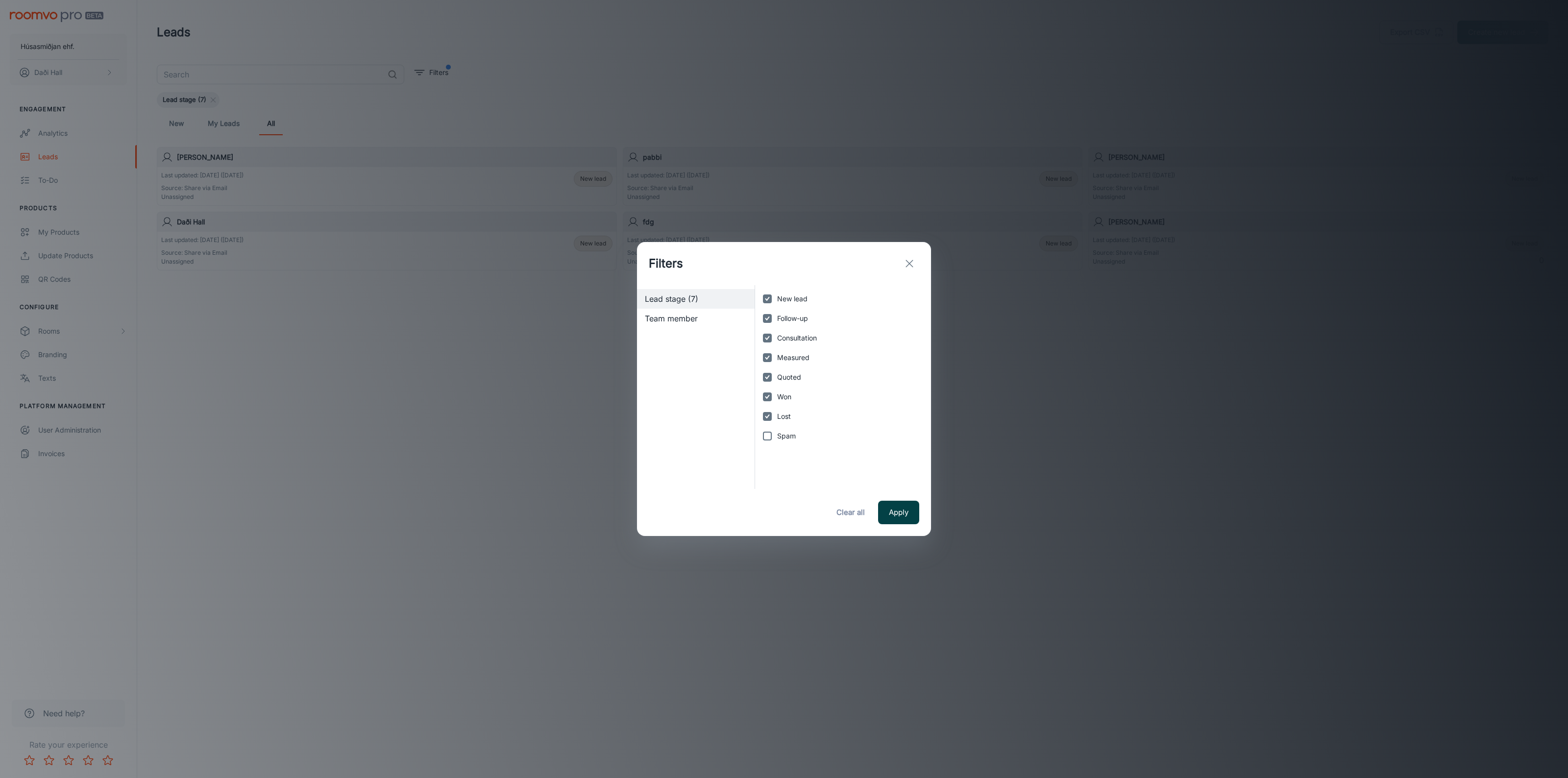
click at [887, 507] on button "Apply" at bounding box center [899, 513] width 41 height 24
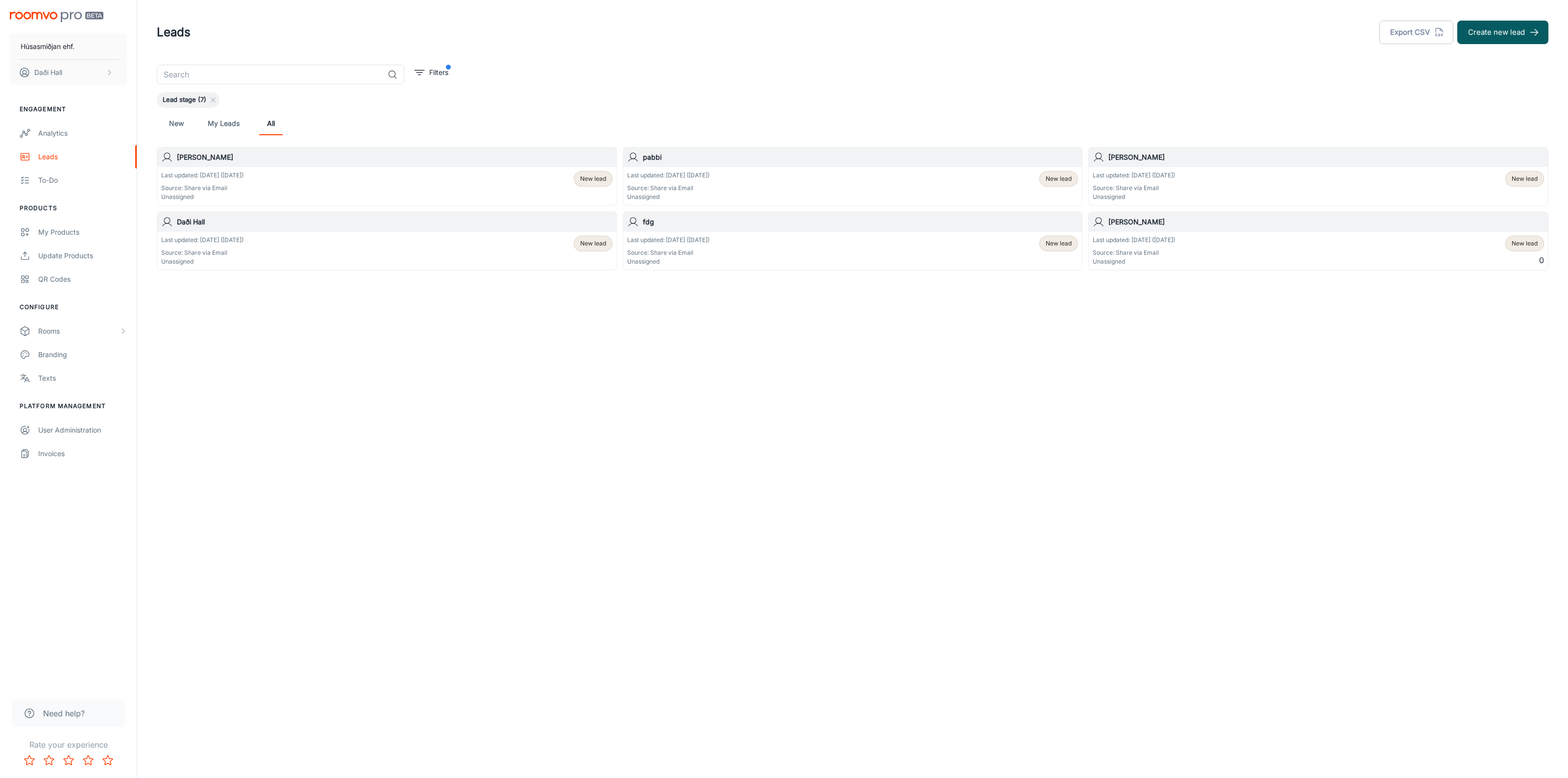
click at [309, 175] on div "Last updated: [DATE] ([DATE]) Source: Share via Email Unassigned New lead" at bounding box center [387, 186] width 451 height 30
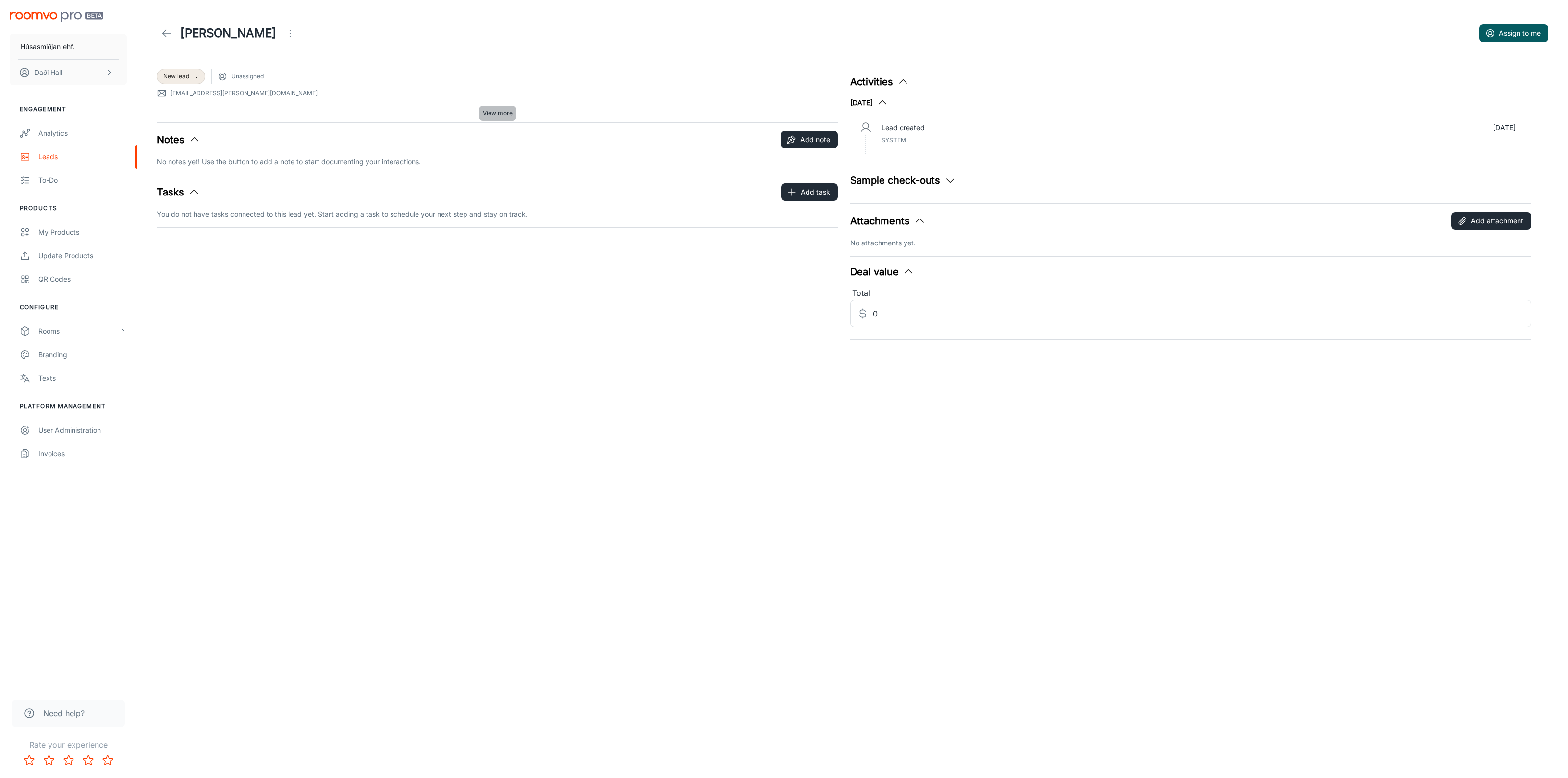
click at [507, 116] on span "View more" at bounding box center [497, 113] width 30 height 9
click at [161, 35] on icon at bounding box center [166, 33] width 12 height 12
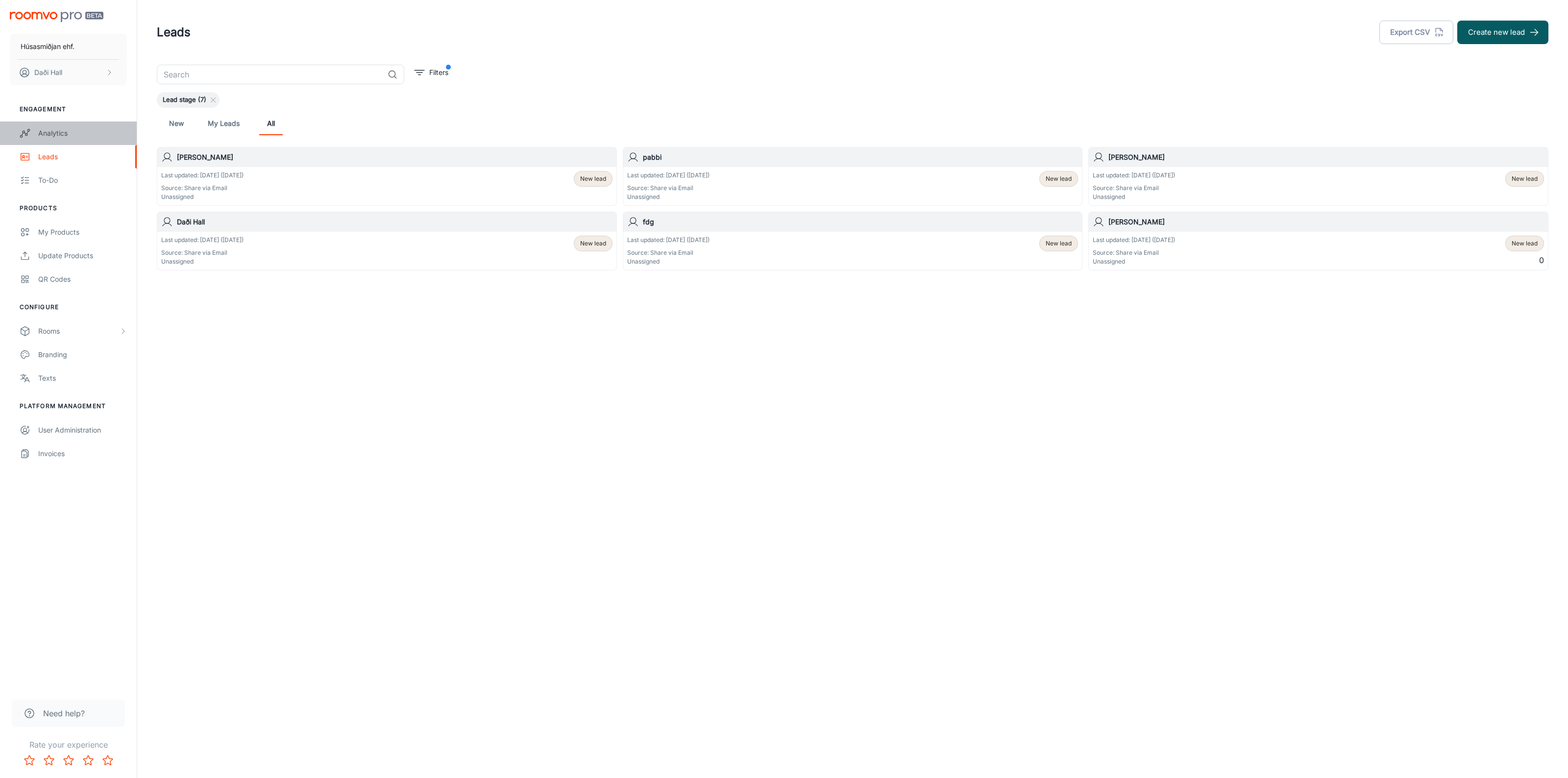
click at [57, 132] on div "Analytics" at bounding box center [83, 133] width 89 height 11
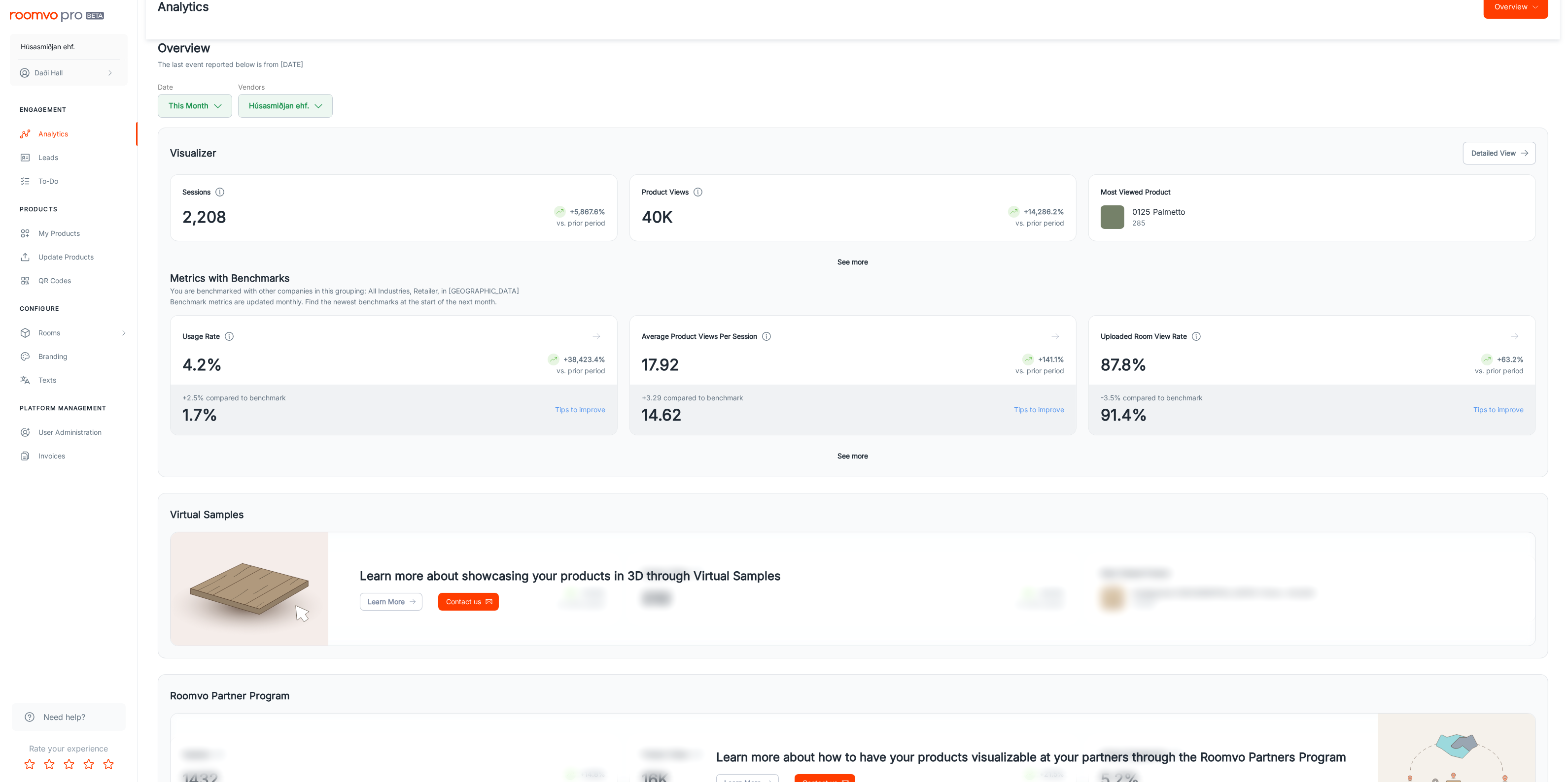
scroll to position [1, 0]
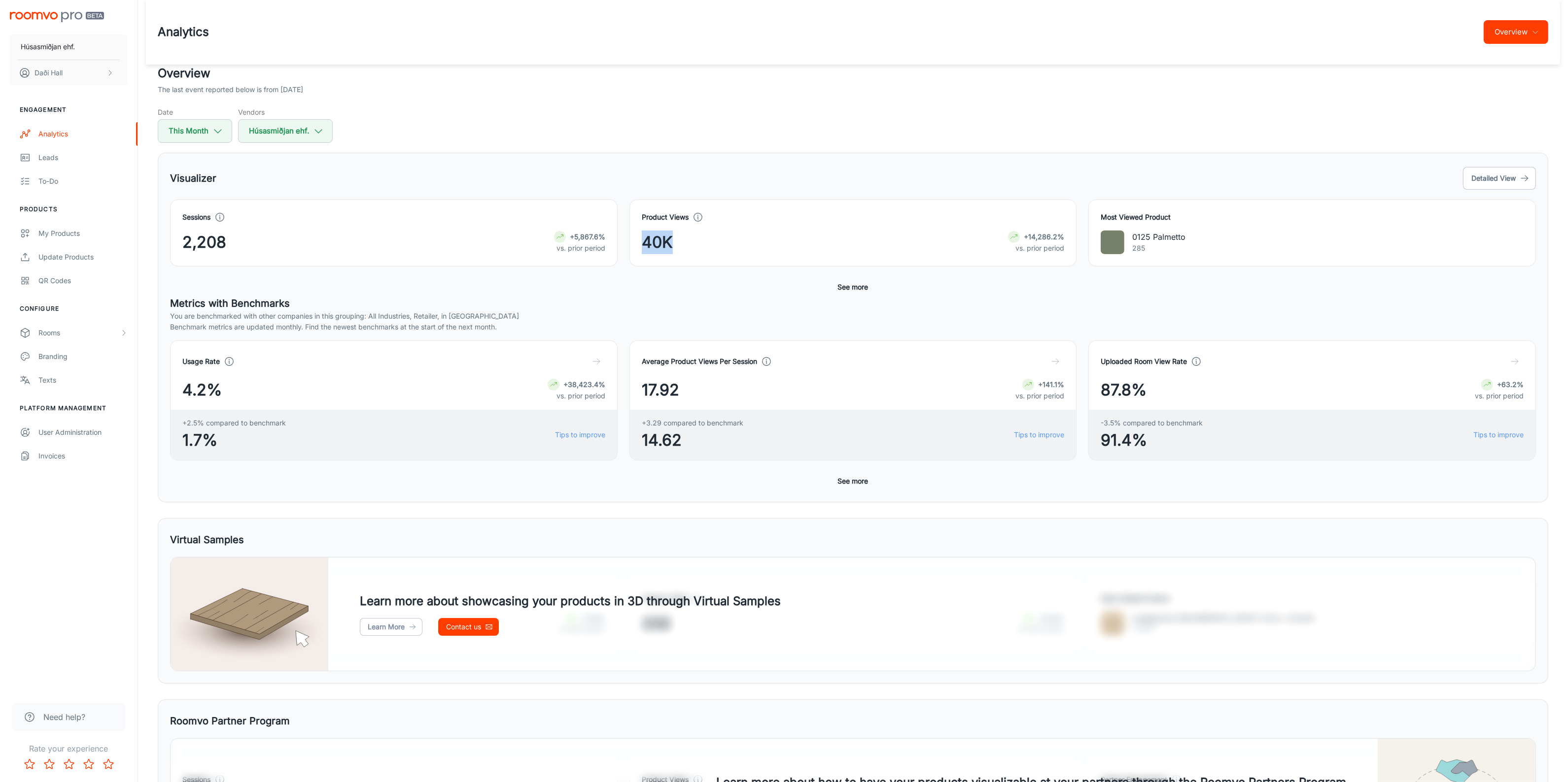
drag, startPoint x: 643, startPoint y: 243, endPoint x: 697, endPoint y: 244, distance: 54.0
click at [697, 244] on div "40K +14,286.2% vs. prior period" at bounding box center [853, 242] width 423 height 24
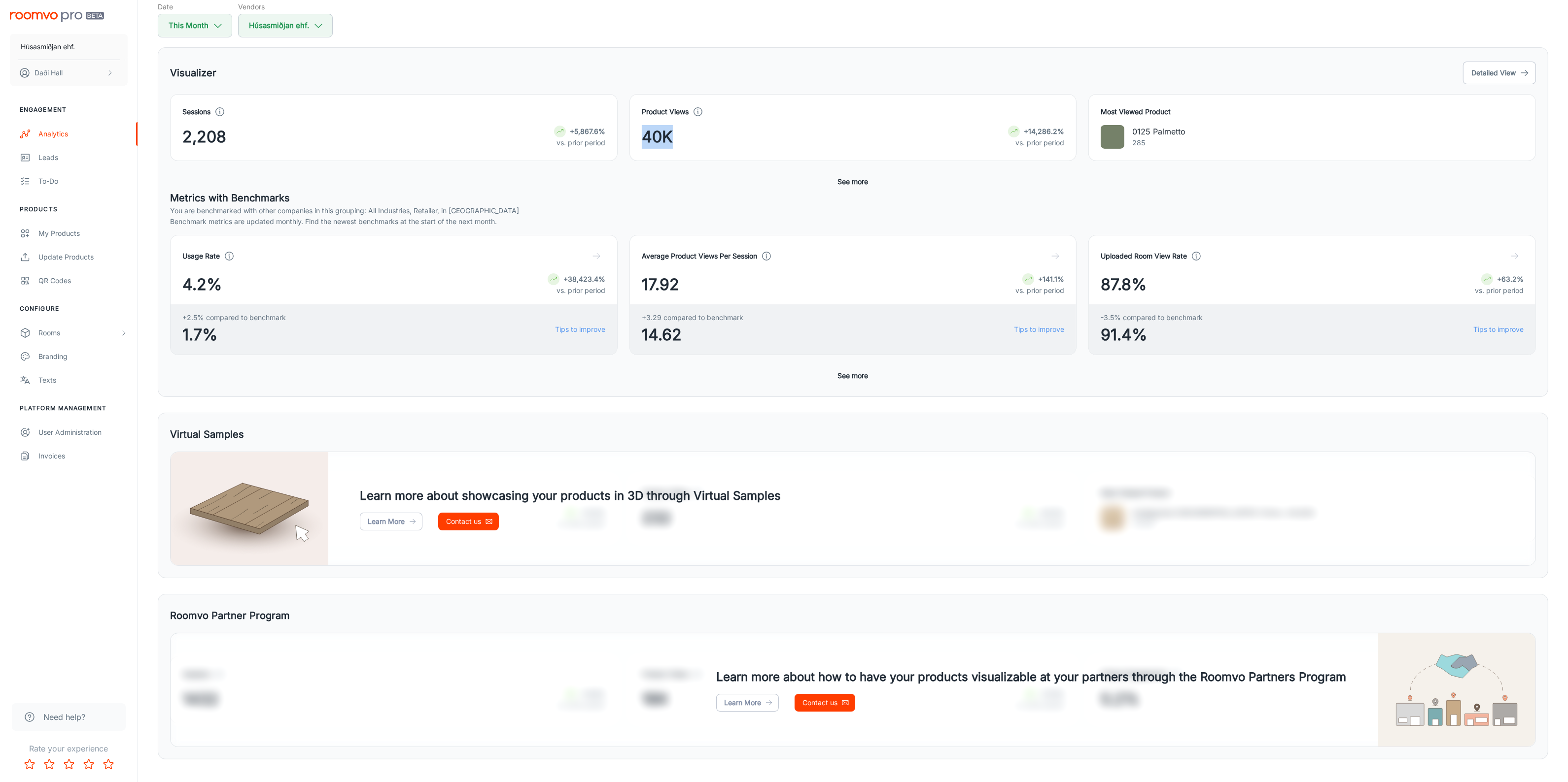
scroll to position [0, 0]
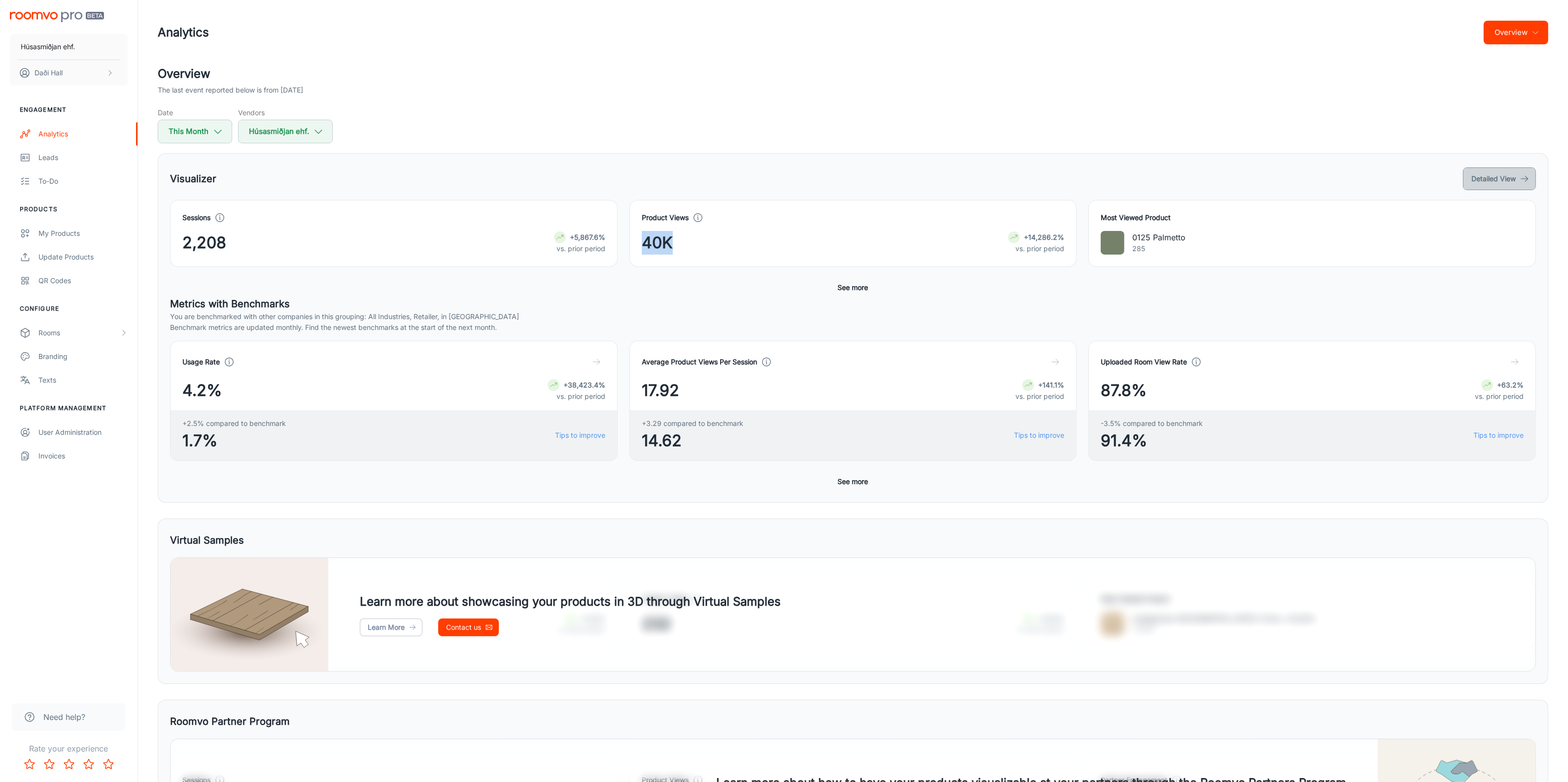
click at [1518, 185] on button "Detailed View" at bounding box center [1499, 179] width 73 height 23
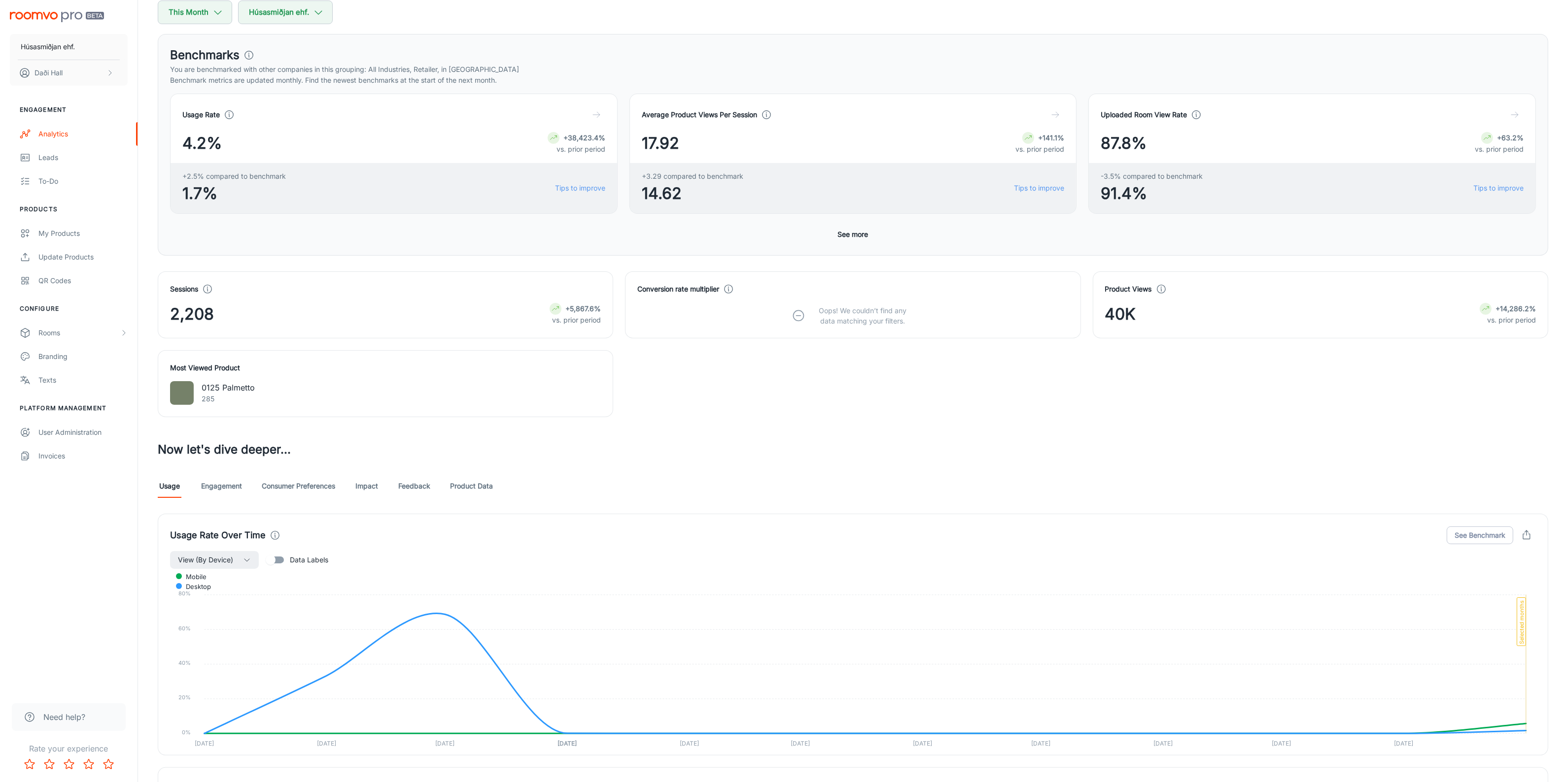
scroll to position [123, 0]
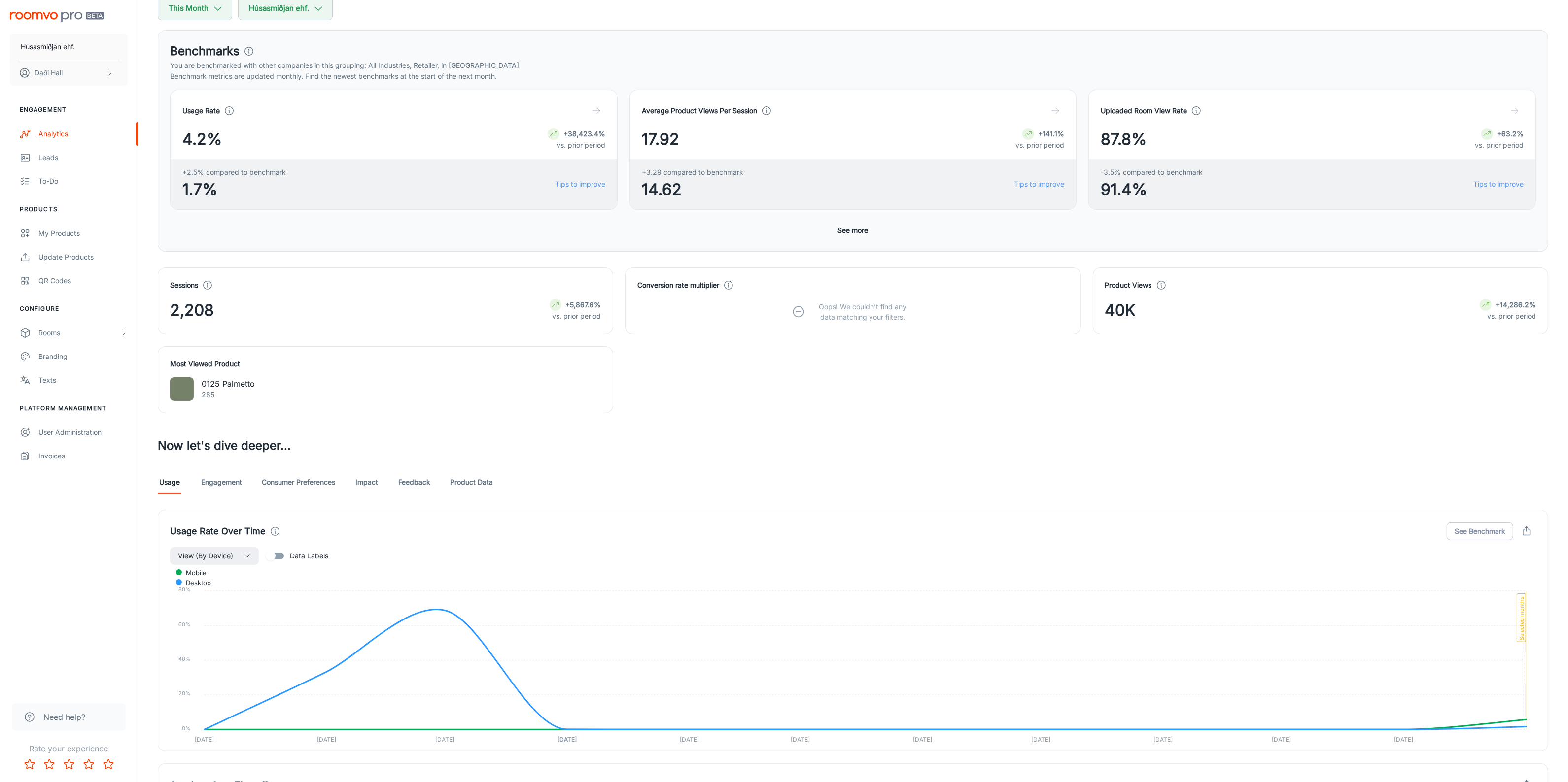
click at [219, 490] on link "Engagement" at bounding box center [221, 482] width 41 height 24
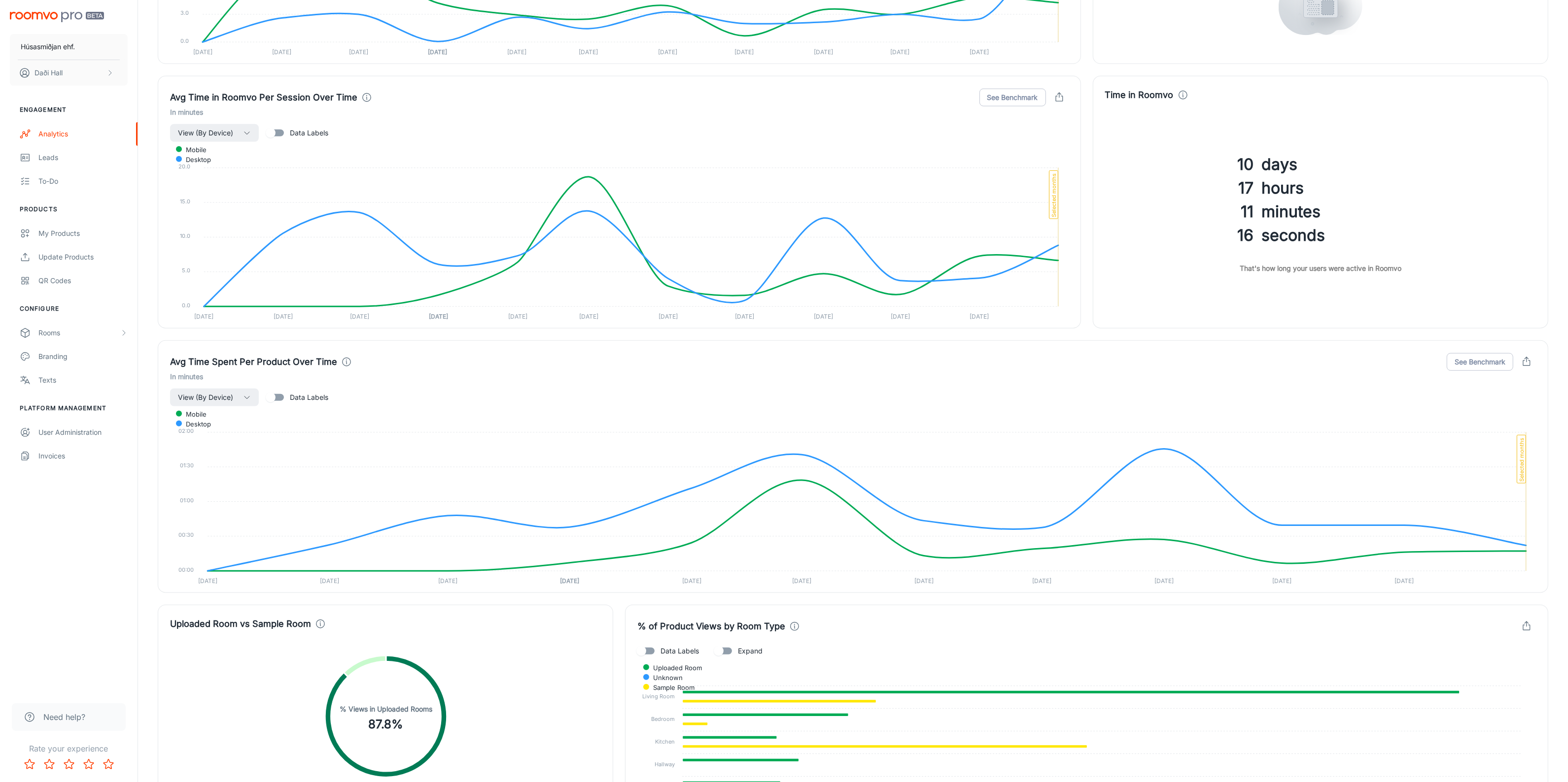
scroll to position [1234, 0]
